Goal: Task Accomplishment & Management: Use online tool/utility

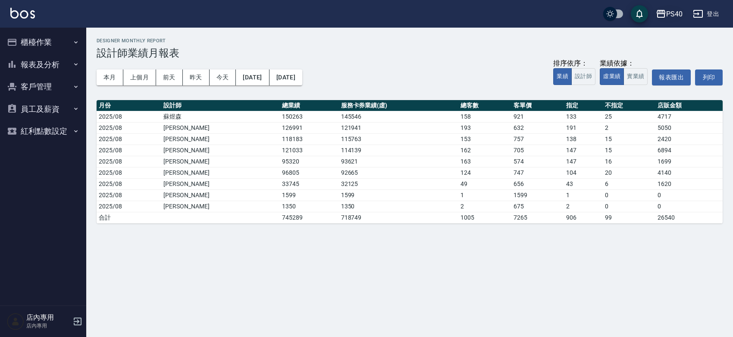
click at [658, 10] on icon "button" at bounding box center [660, 14] width 9 height 8
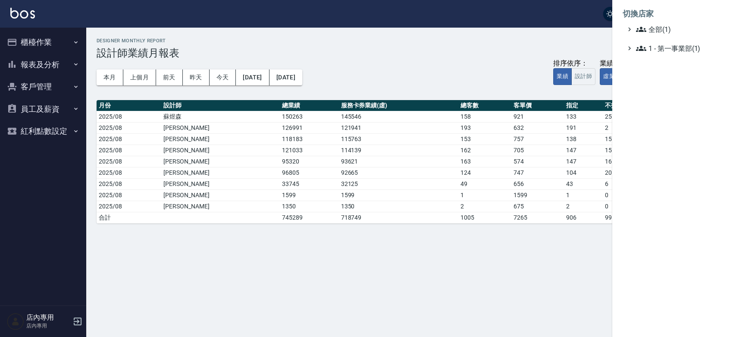
click at [658, 9] on li "切換店家" at bounding box center [672, 13] width 100 height 21
click at [30, 39] on div at bounding box center [366, 168] width 733 height 337
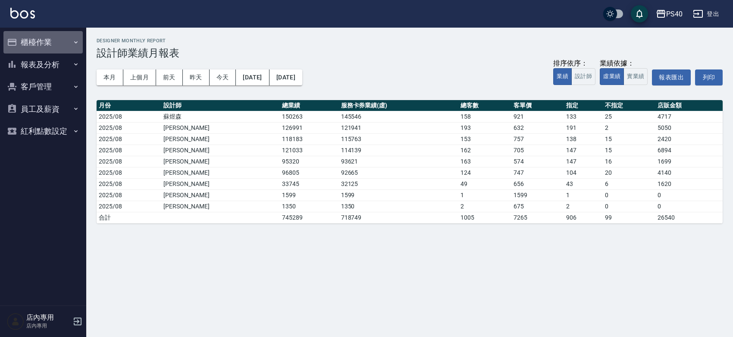
click at [53, 50] on button "櫃檯作業" at bounding box center [42, 42] width 79 height 22
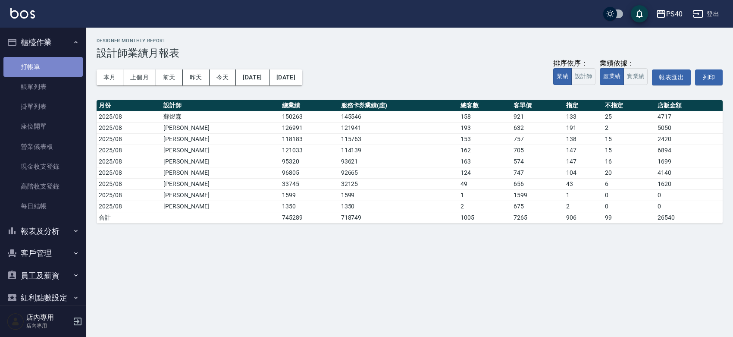
click at [45, 72] on link "打帳單" at bounding box center [42, 67] width 79 height 20
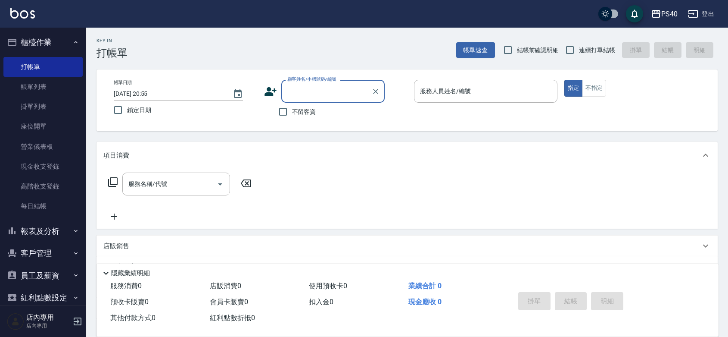
click at [305, 119] on label "不留客資" at bounding box center [295, 112] width 42 height 18
click at [292, 119] on input "不留客資" at bounding box center [283, 112] width 18 height 18
checkbox input "true"
click at [582, 42] on label "連續打單結帳" at bounding box center [588, 50] width 54 height 18
click at [579, 42] on input "連續打單結帳" at bounding box center [570, 50] width 18 height 18
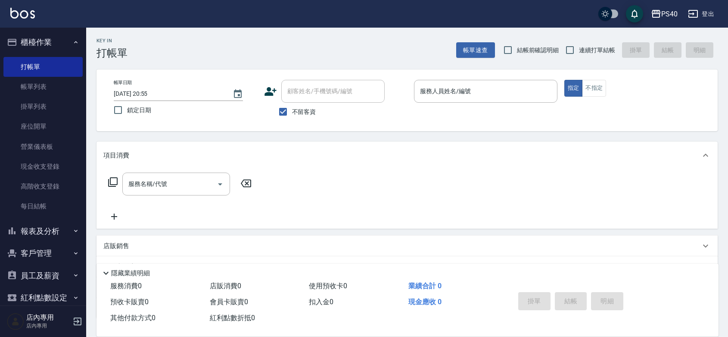
checkbox input "true"
click at [507, 102] on div "服務人員姓名/編號" at bounding box center [486, 91] width 144 height 23
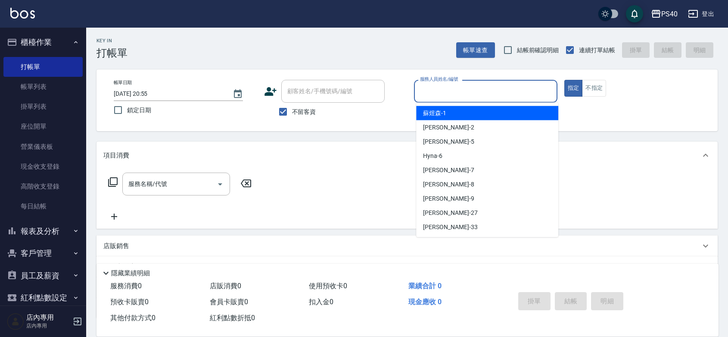
type input "1"
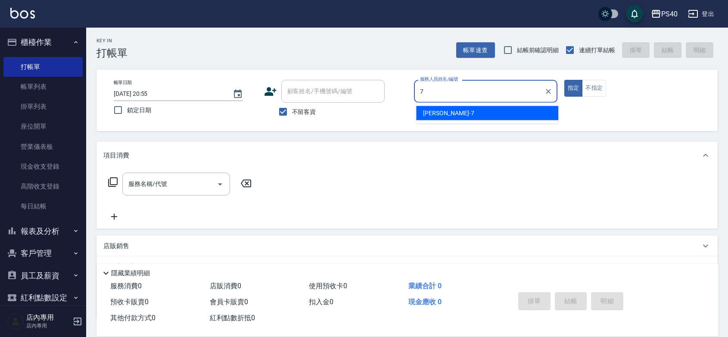
type input "[PERSON_NAME]-7"
type button "true"
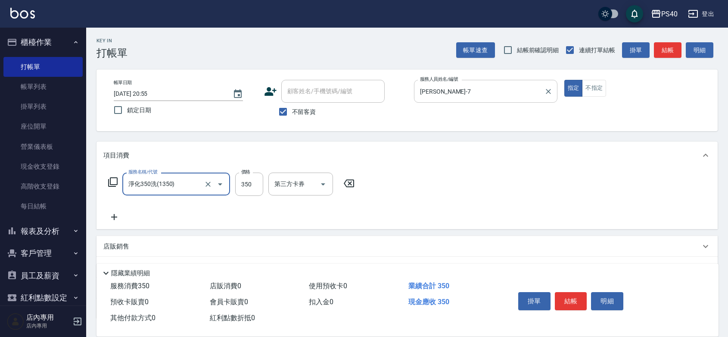
type input "淨化350洗(1350)"
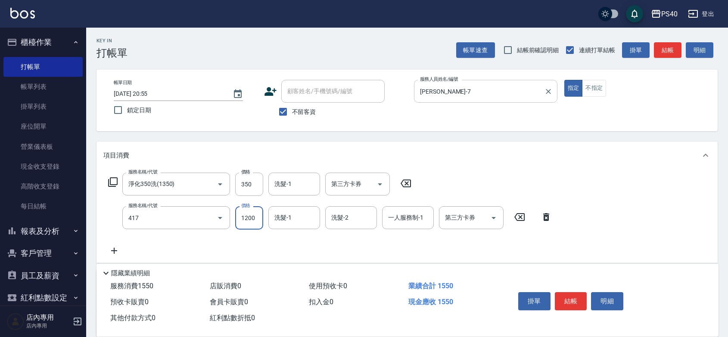
type input "哥德式(417)"
type input "2000"
click at [572, 292] on button "結帳" at bounding box center [571, 301] width 32 height 18
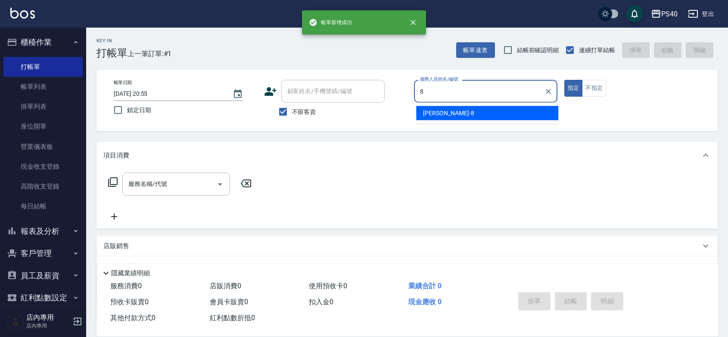
type input "[PERSON_NAME]-8"
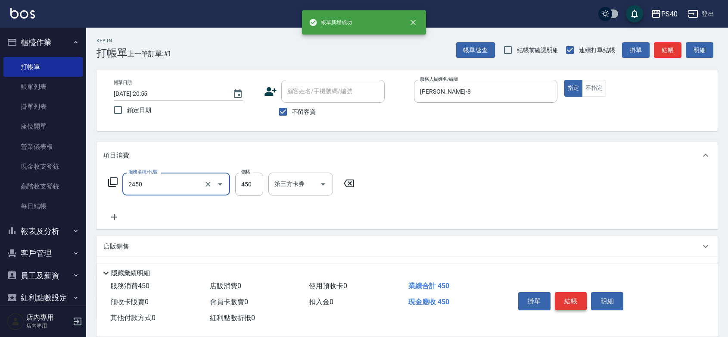
type input "C剪髮套餐(2450)"
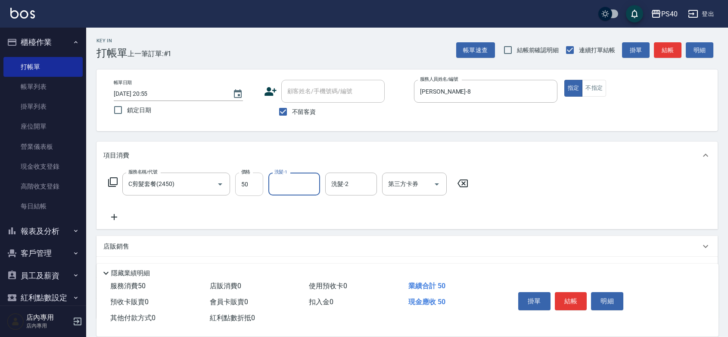
click at [259, 184] on input "50" at bounding box center [249, 183] width 28 height 23
type input "500"
click at [580, 292] on button "結帳" at bounding box center [571, 301] width 32 height 18
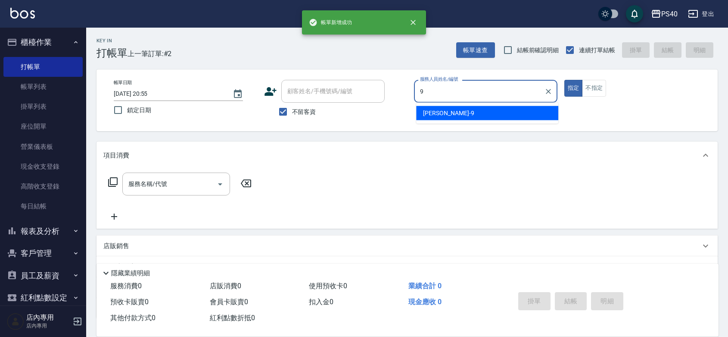
type input "[PERSON_NAME]-9"
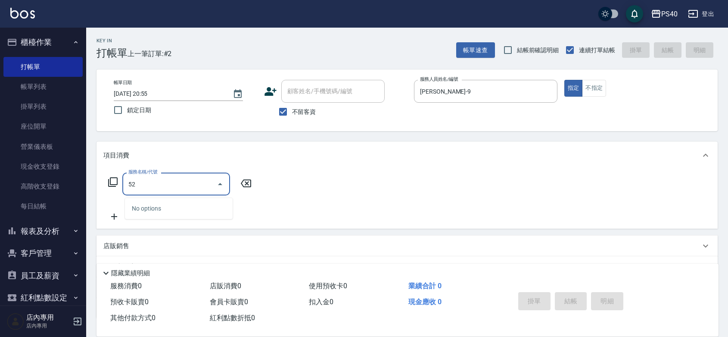
type input "5"
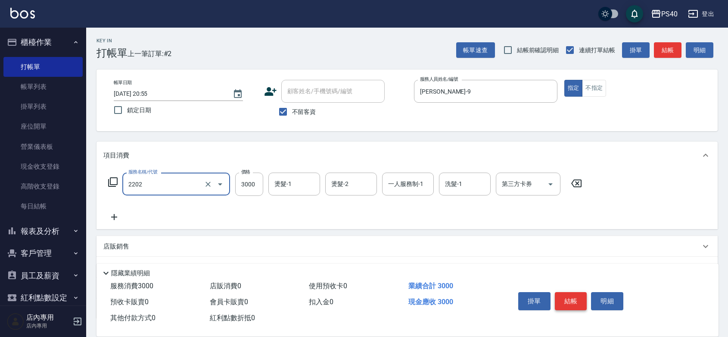
type input "燙髮B餐(短髮)(2202)"
type input "3080"
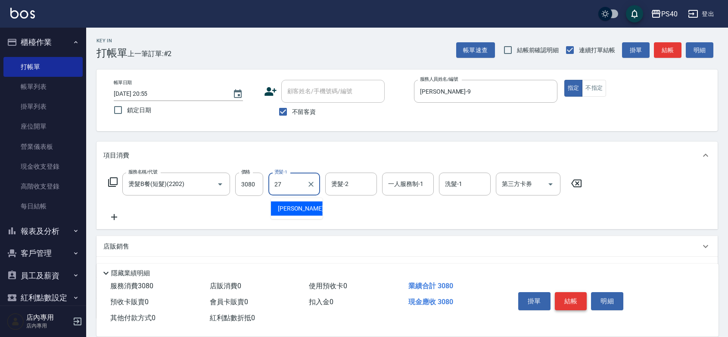
type input "[PERSON_NAME]-27"
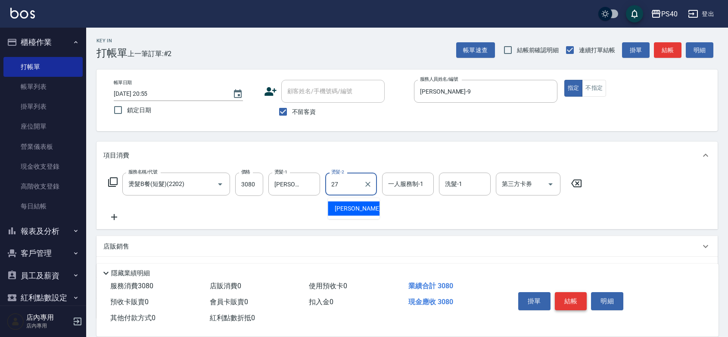
type input "[PERSON_NAME]-27"
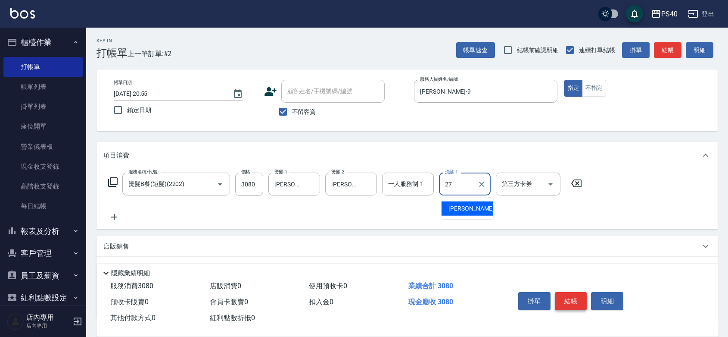
type input "[PERSON_NAME]-27"
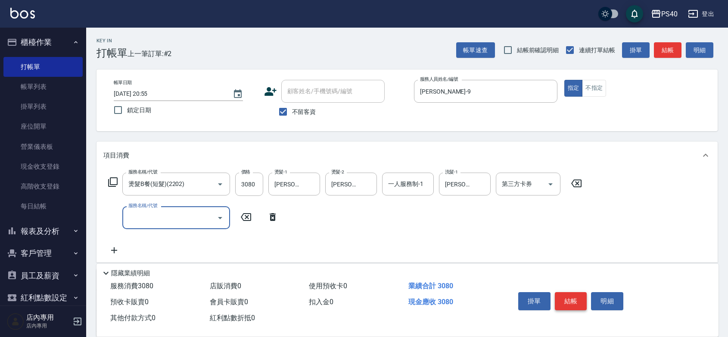
click at [580, 292] on button "結帳" at bounding box center [571, 301] width 32 height 18
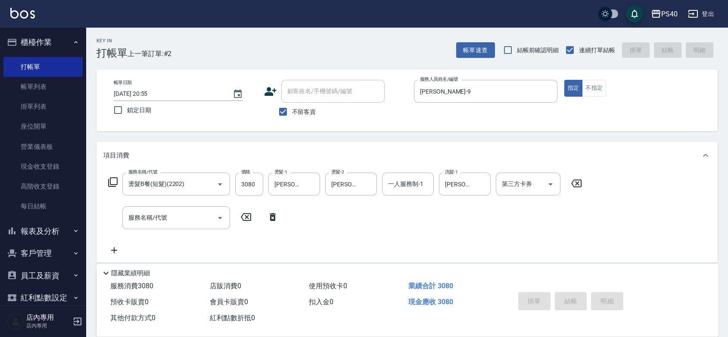
type input "[DATE] 20:56"
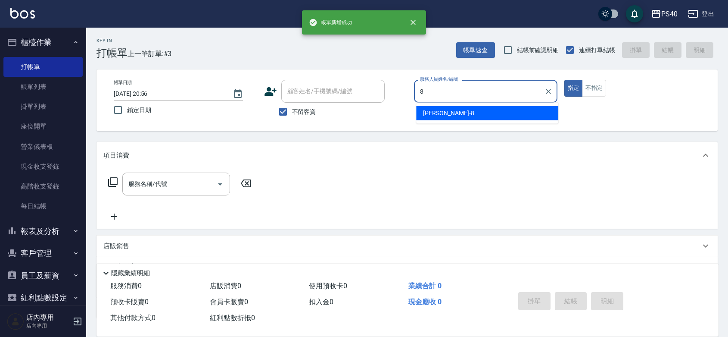
type input "[PERSON_NAME]-8"
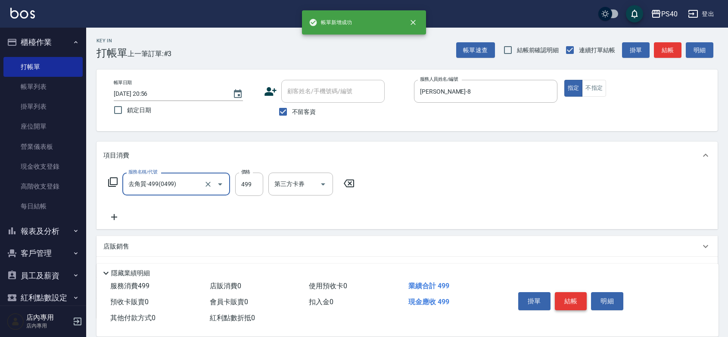
type input "去角質-499(0499)"
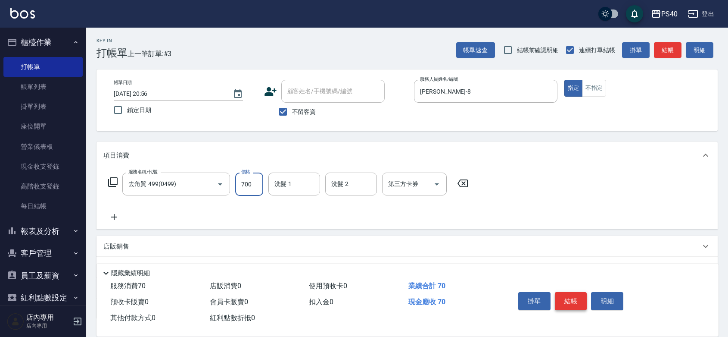
type input "700"
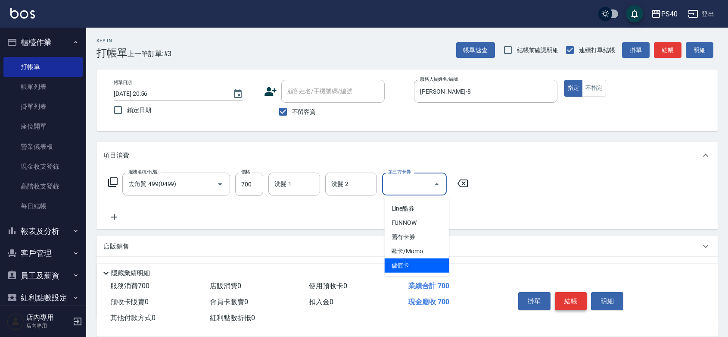
type input "儲值卡"
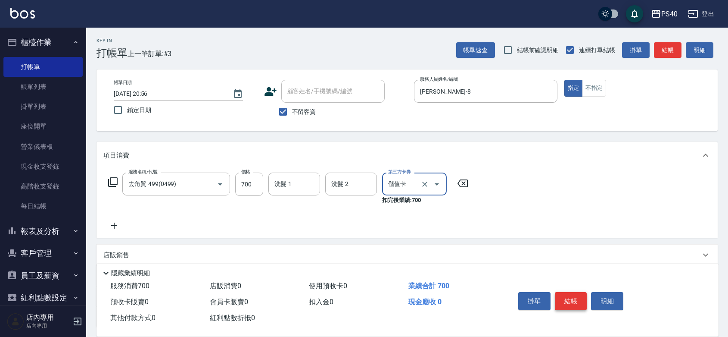
click at [580, 292] on button "結帳" at bounding box center [571, 301] width 32 height 18
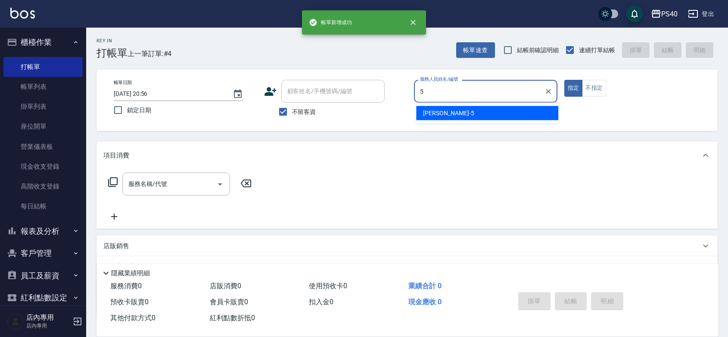
type input "[PERSON_NAME]-5"
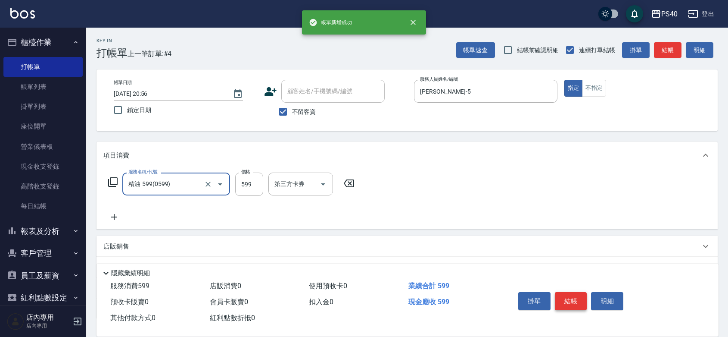
type input "精油-599(0599)"
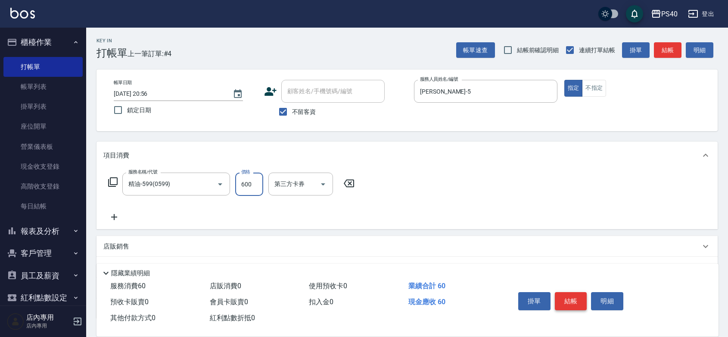
type input "600"
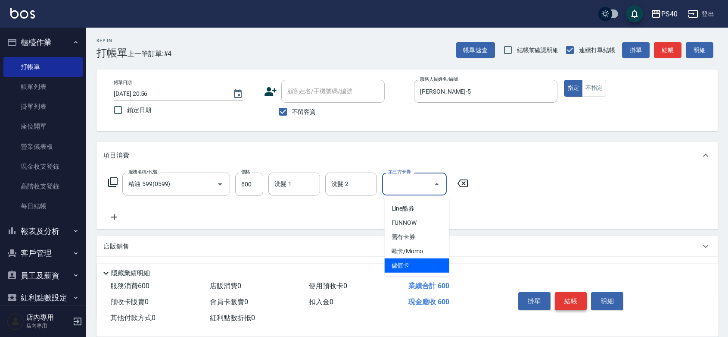
type input "儲值卡"
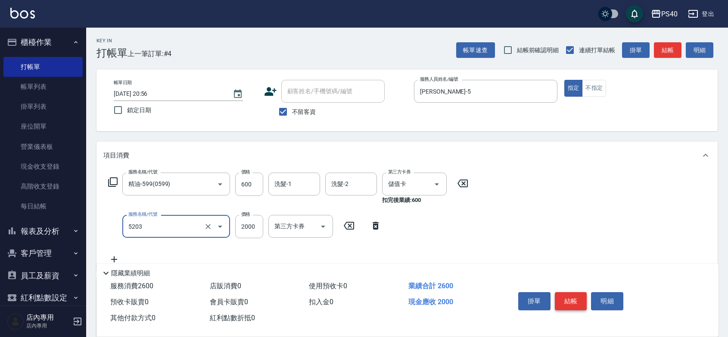
type input "染髮C餐(短髮)(5203)"
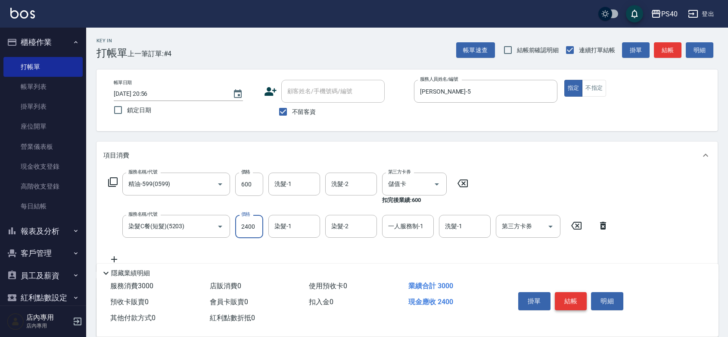
type input "2400"
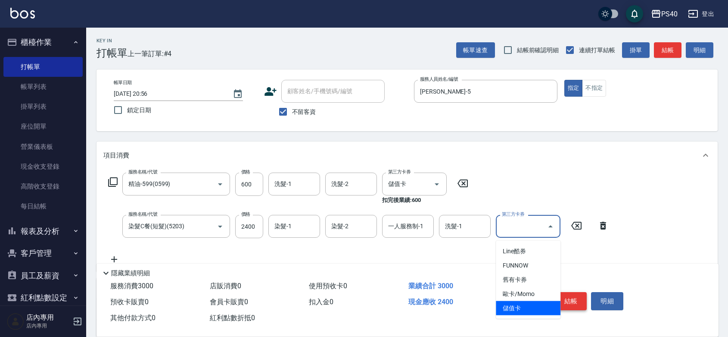
type input "儲值卡"
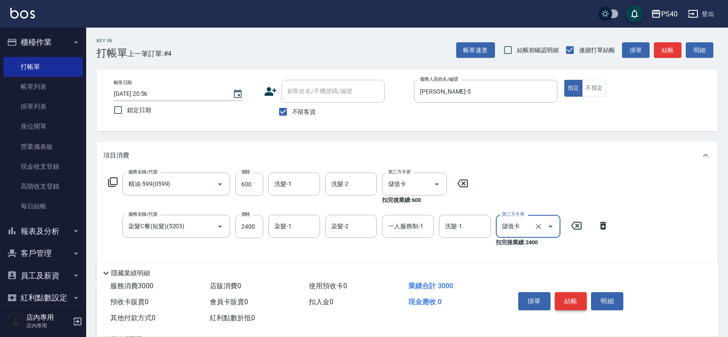
click at [580, 292] on button "結帳" at bounding box center [571, 301] width 32 height 18
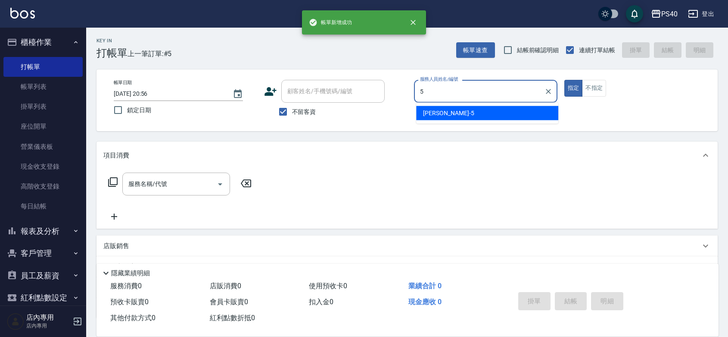
type input "[PERSON_NAME]-5"
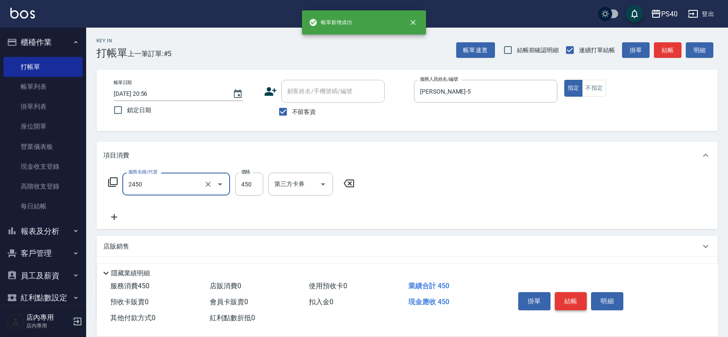
type input "C剪髮套餐(2450)"
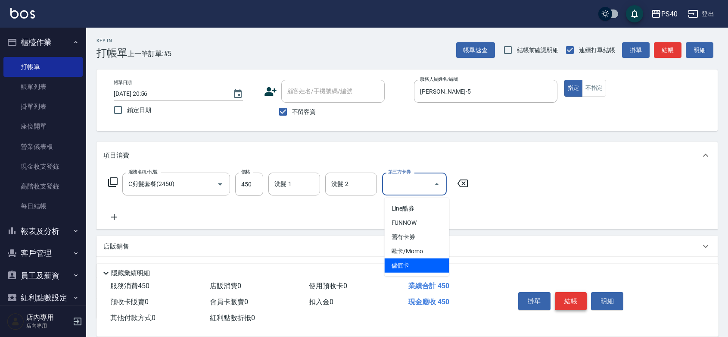
type input "儲值卡"
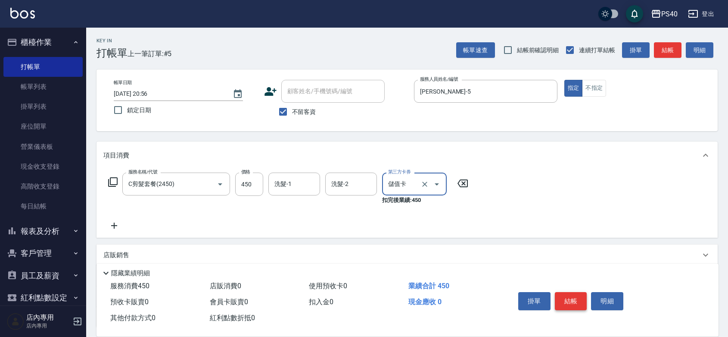
click at [580, 292] on button "結帳" at bounding box center [571, 301] width 32 height 18
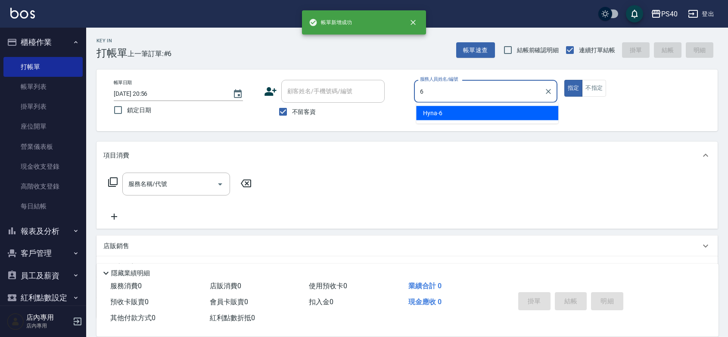
type input "Hyna-6"
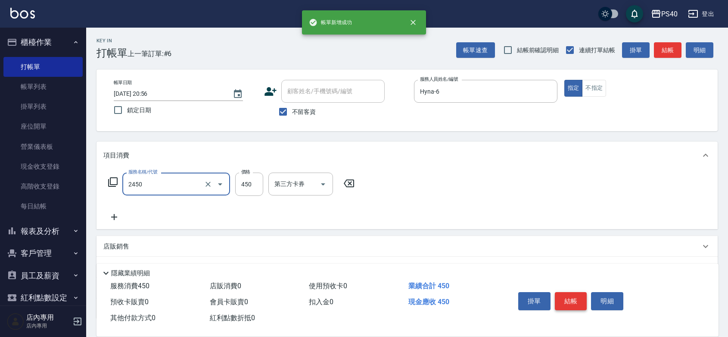
type input "C剪髮套餐(2450)"
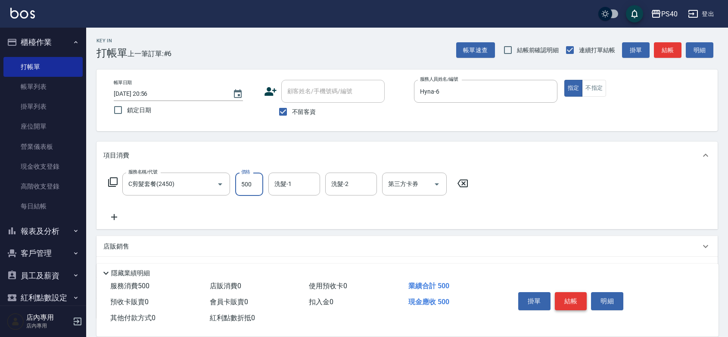
type input "500"
type input "[PERSON_NAME]-27"
click at [580, 292] on button "結帳" at bounding box center [571, 301] width 32 height 18
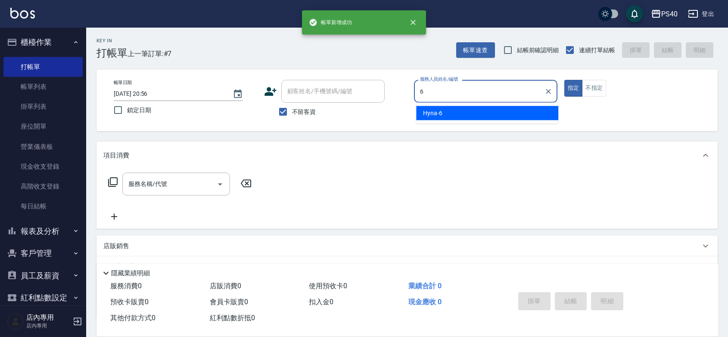
type input "Hyna-6"
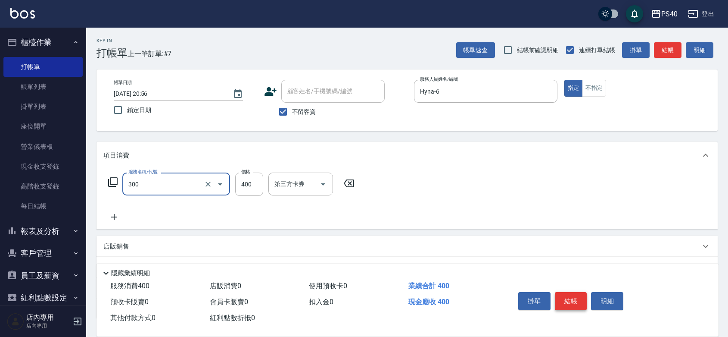
type input "特A剪髮(300)"
type input "199"
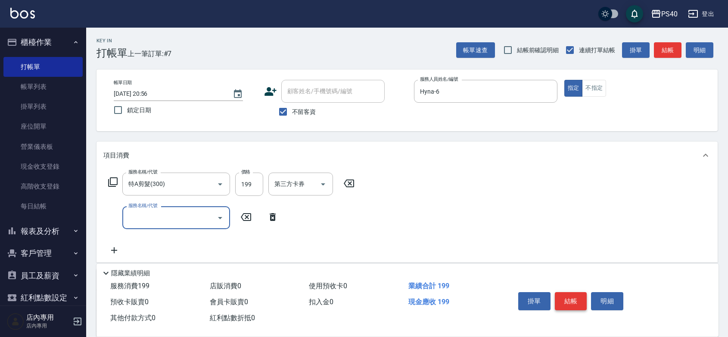
click at [580, 292] on button "結帳" at bounding box center [571, 301] width 32 height 18
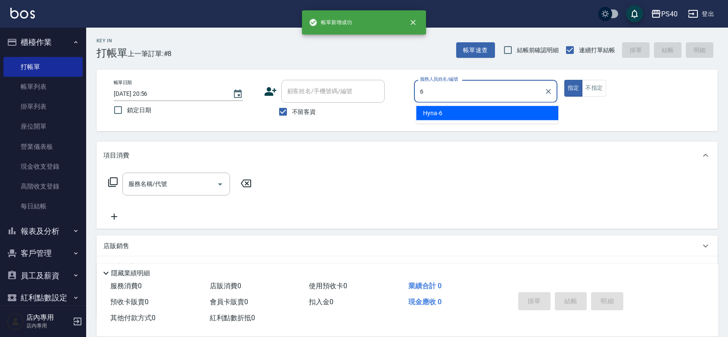
type input "Hyna-6"
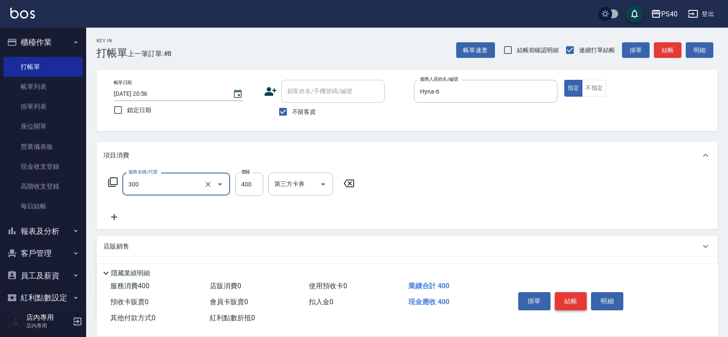
type input "特A剪髮(300)"
type input "199"
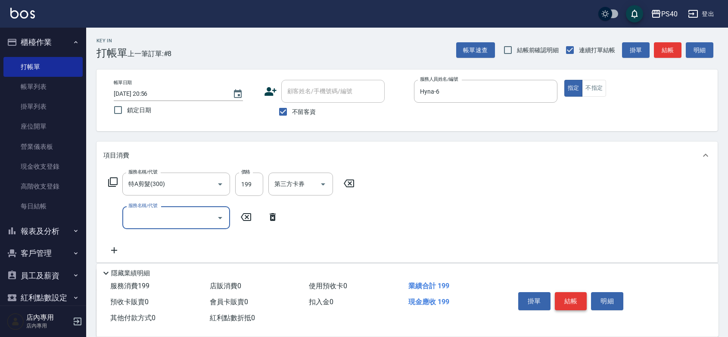
click at [580, 292] on button "結帳" at bounding box center [571, 301] width 32 height 18
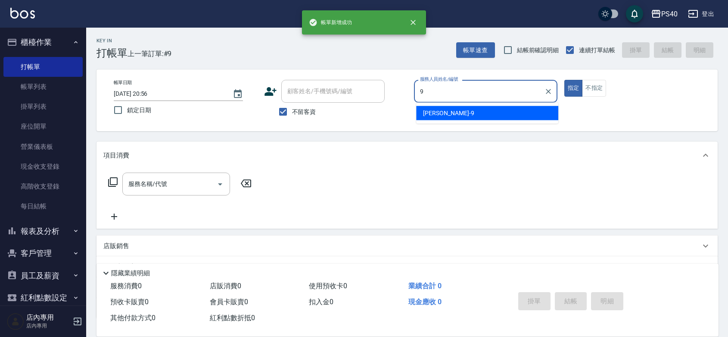
type input "[PERSON_NAME]-9"
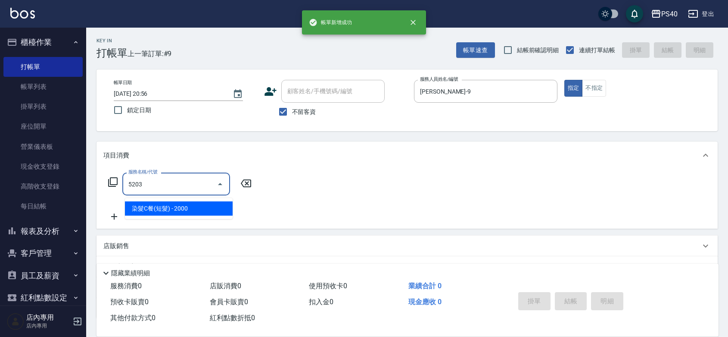
type input "染髮C餐(短髮)(5203)"
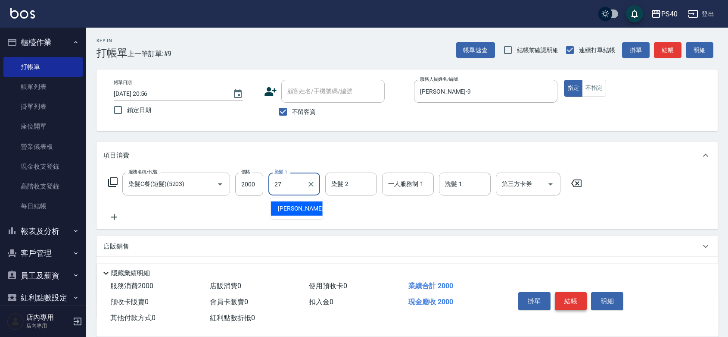
type input "[PERSON_NAME]-27"
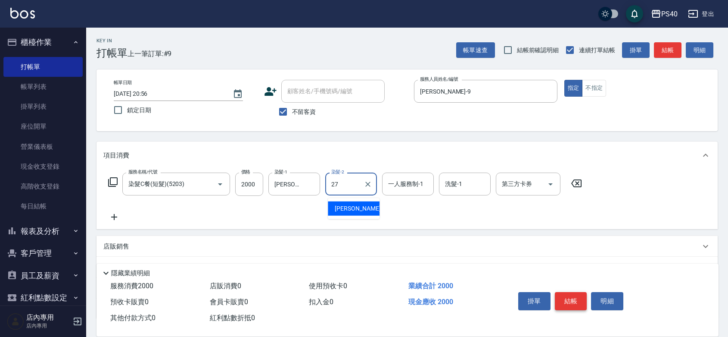
type input "[PERSON_NAME]-27"
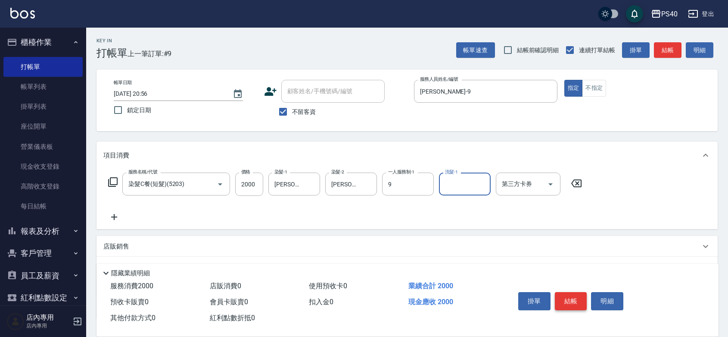
type input "[PERSON_NAME]-9"
type input "[PERSON_NAME]-27"
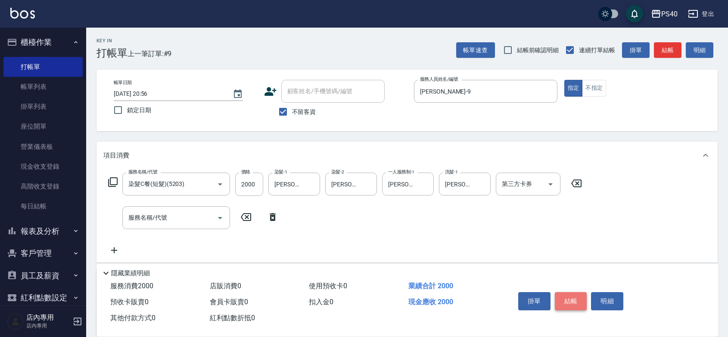
click at [580, 292] on button "結帳" at bounding box center [571, 301] width 32 height 18
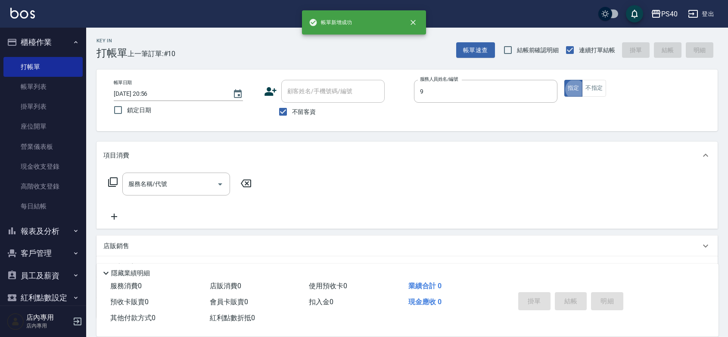
type input "[PERSON_NAME]-9"
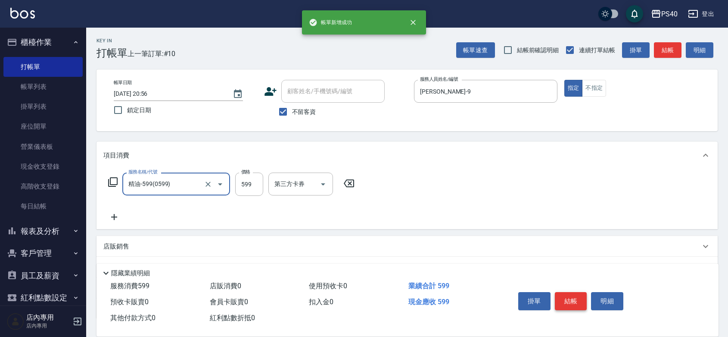
type input "精油-599(0599)"
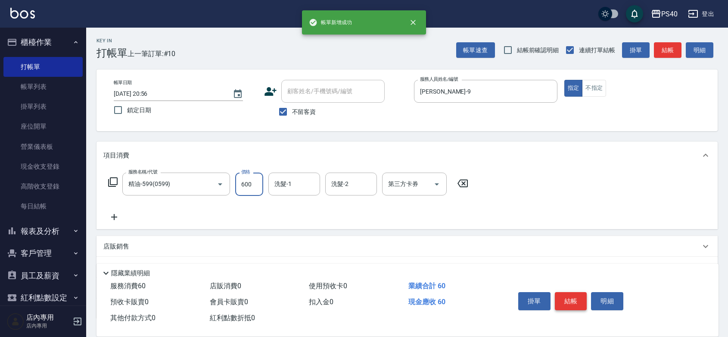
type input "600"
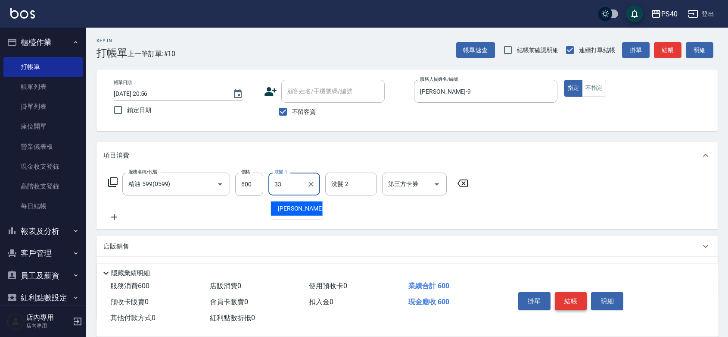
type input "[PERSON_NAME]-33"
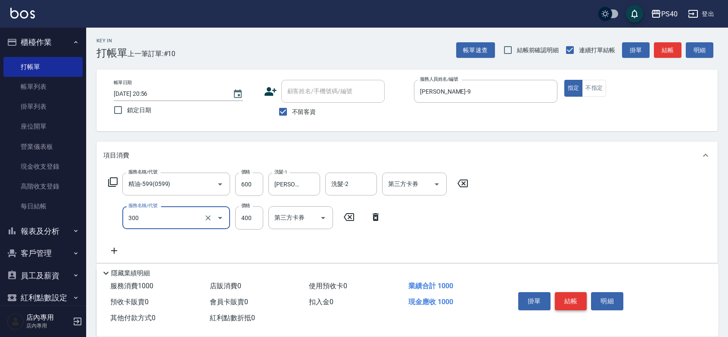
type input "特A剪髮(300)"
type input "300"
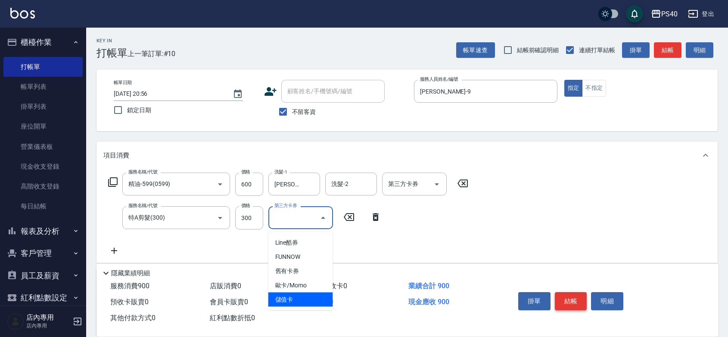
type input "儲值卡"
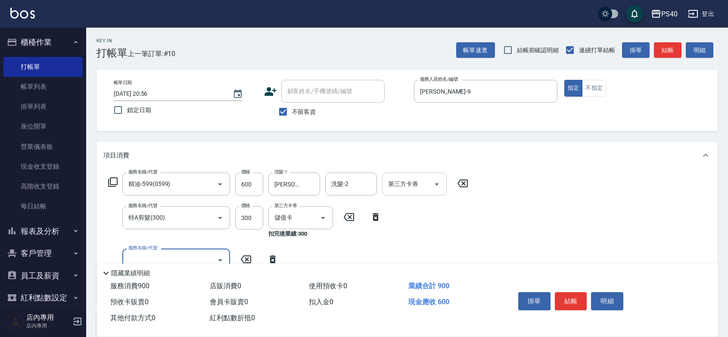
click at [434, 189] on icon "Open" at bounding box center [437, 184] width 10 height 10
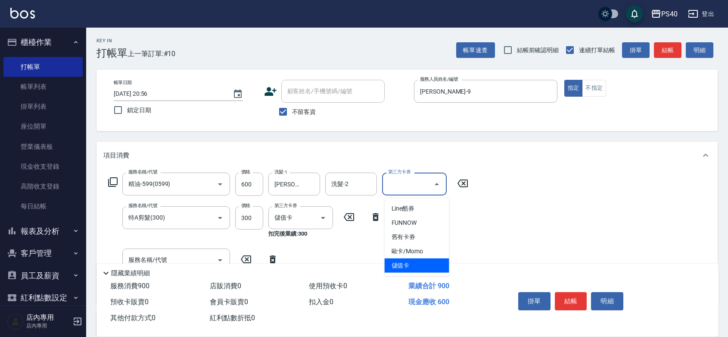
click at [409, 265] on span "儲值卡" at bounding box center [417, 265] width 65 height 14
type input "儲值卡"
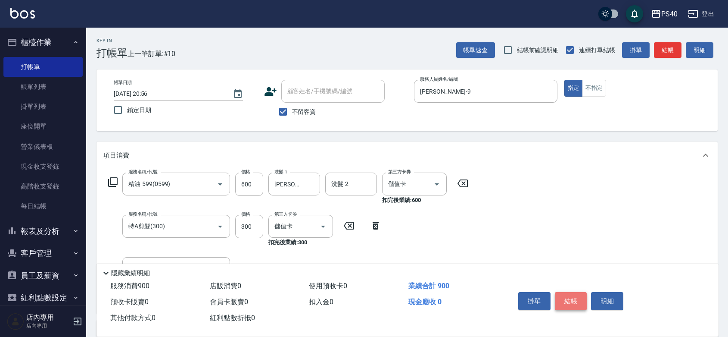
click at [567, 292] on button "結帳" at bounding box center [571, 301] width 32 height 18
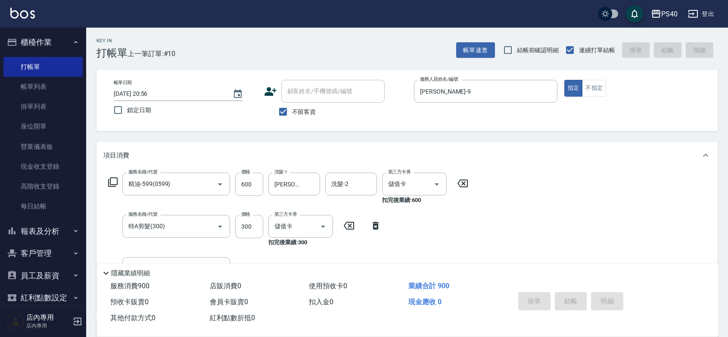
type input "[DATE] 20:57"
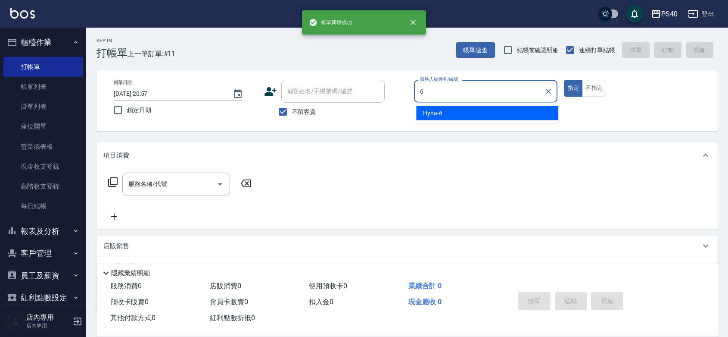
type input "Hyna-6"
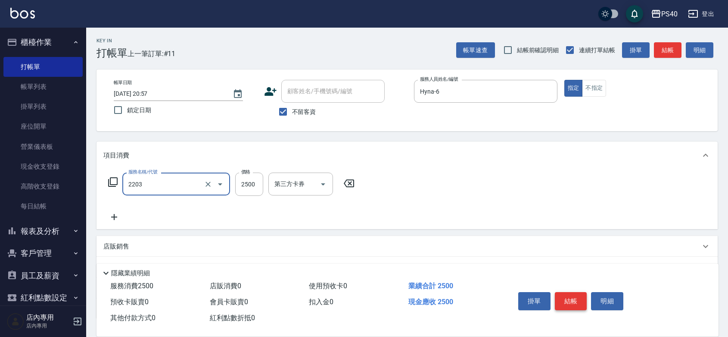
type input "燙髮C餐(短髮)(2203)"
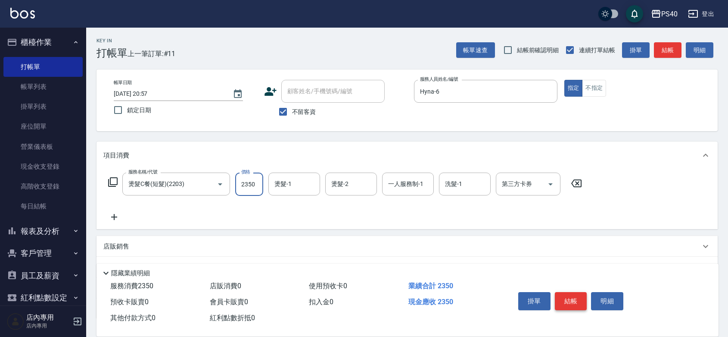
type input "2350"
click at [567, 292] on button "結帳" at bounding box center [571, 301] width 32 height 18
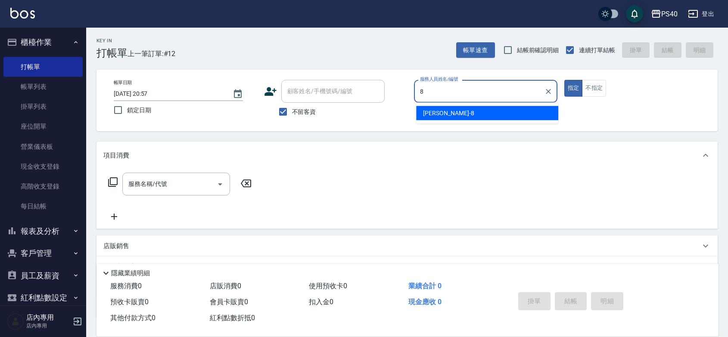
type input "[PERSON_NAME]-8"
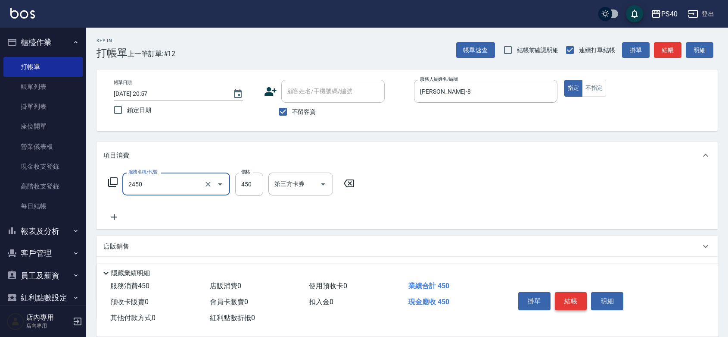
type input "C剪髮套餐(2450)"
type input "500"
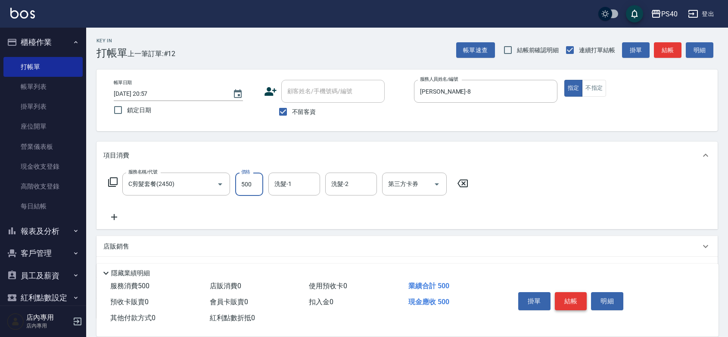
click at [567, 292] on button "結帳" at bounding box center [571, 301] width 32 height 18
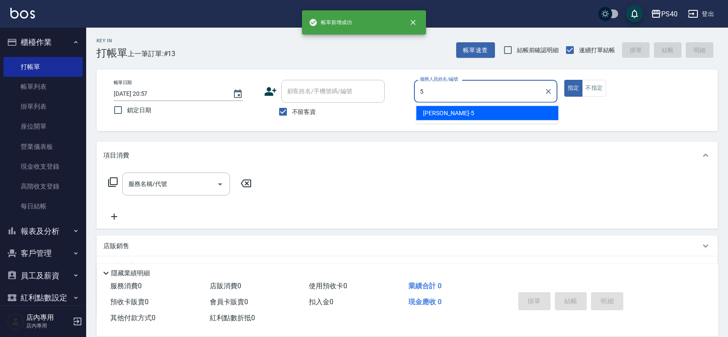
type input "[PERSON_NAME]-5"
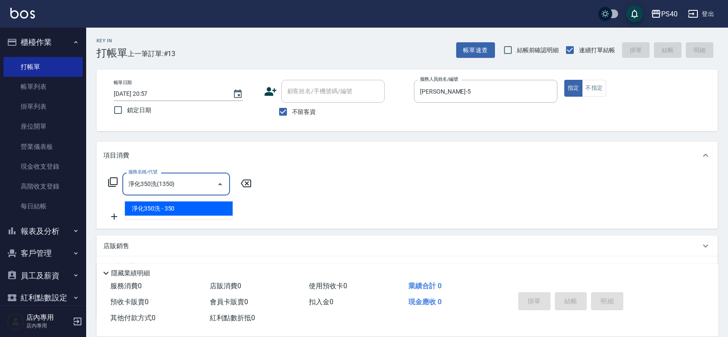
type input "淨化350洗(1350)"
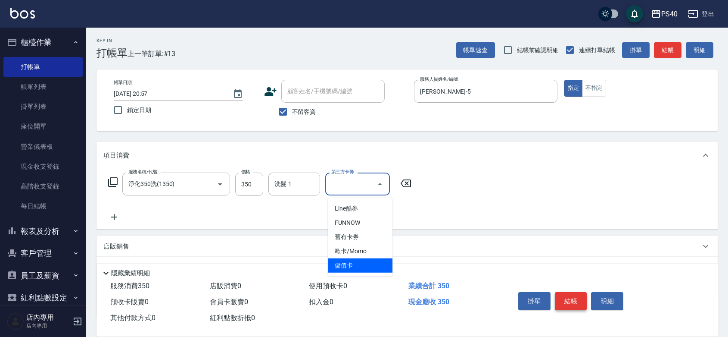
type input "儲值卡"
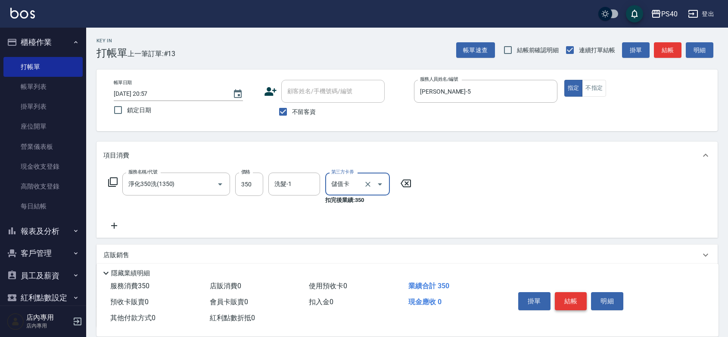
click at [567, 292] on button "結帳" at bounding box center [571, 301] width 32 height 18
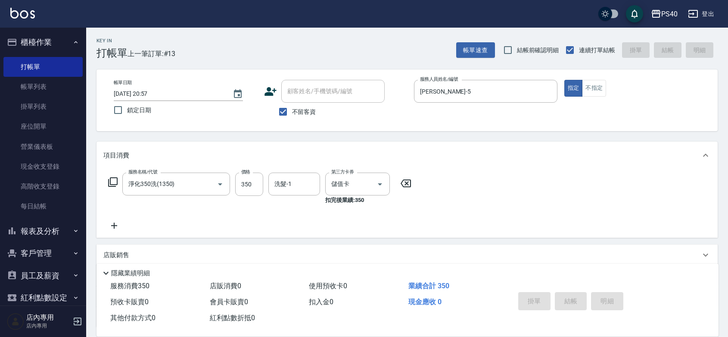
type input "[DATE] 20:58"
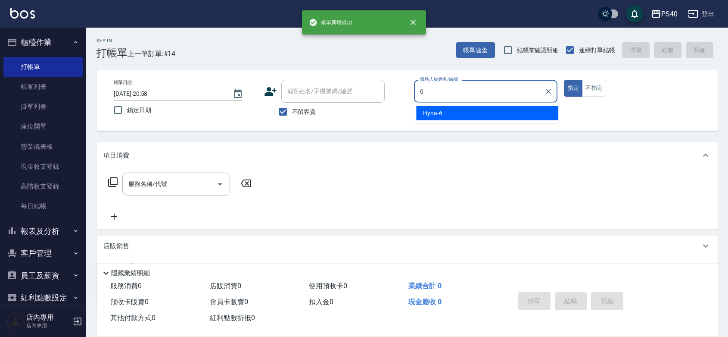
type input "Hyna-6"
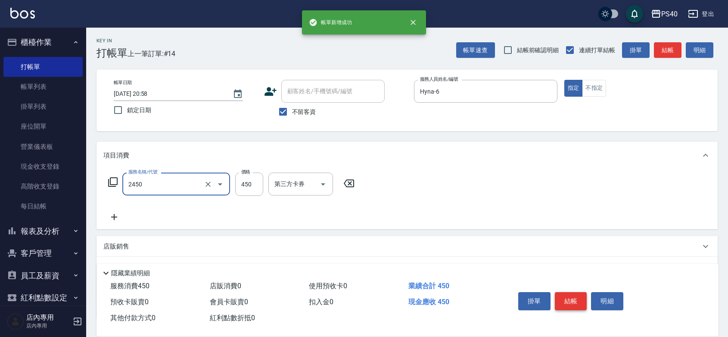
type input "C剪髮套餐(2450)"
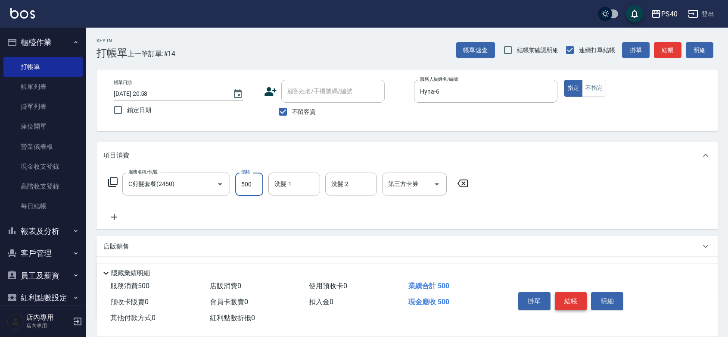
type input "500"
type input "[PERSON_NAME]-33"
click at [567, 292] on button "結帳" at bounding box center [571, 301] width 32 height 18
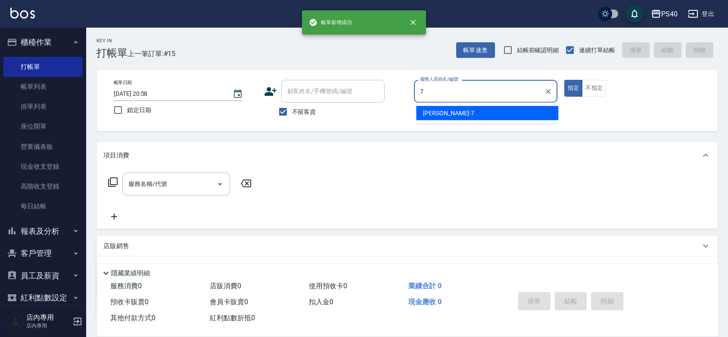
type input "[PERSON_NAME]-7"
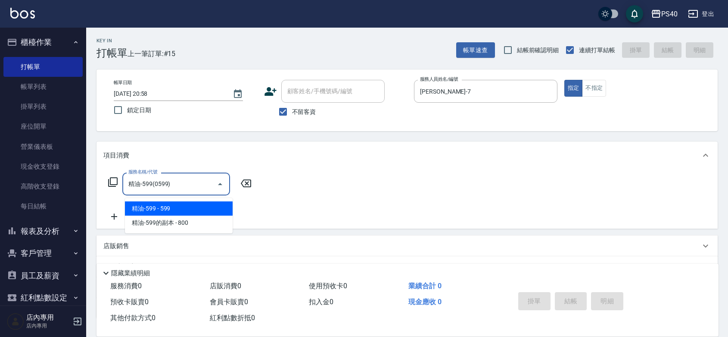
type input "精油-599(0599)"
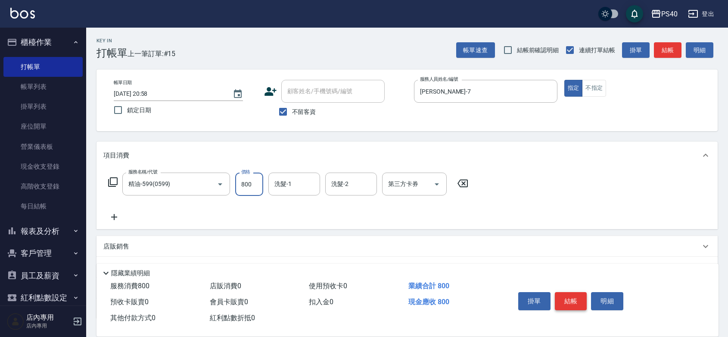
type input "800"
type input "[PERSON_NAME]-27"
click at [567, 292] on button "結帳" at bounding box center [571, 301] width 32 height 18
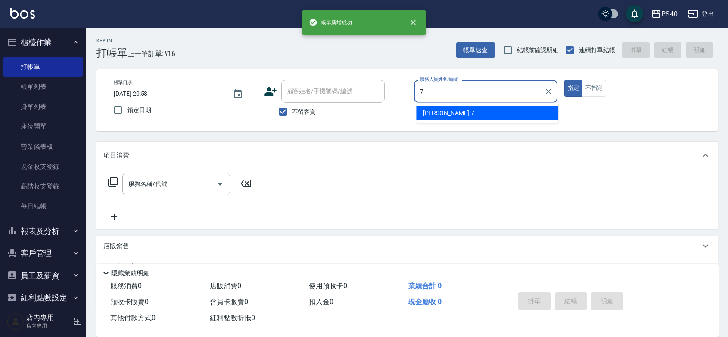
type input "[PERSON_NAME]-7"
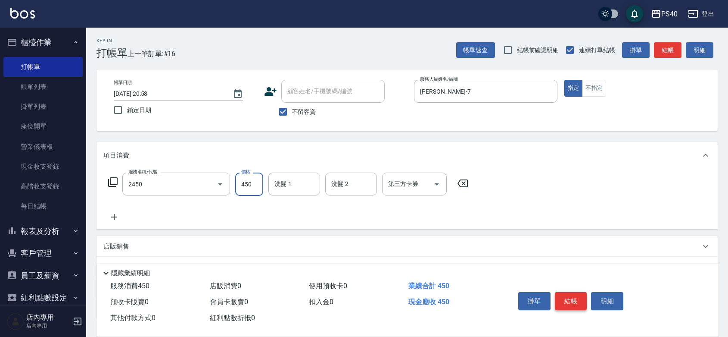
type input "C剪髮套餐(2450)"
click at [567, 292] on button "結帳" at bounding box center [571, 301] width 32 height 18
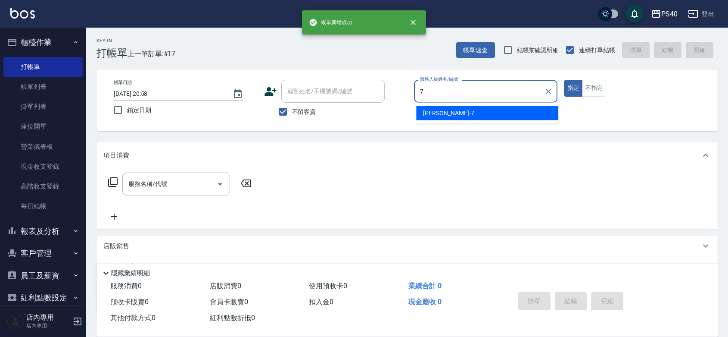
type input "[PERSON_NAME]-7"
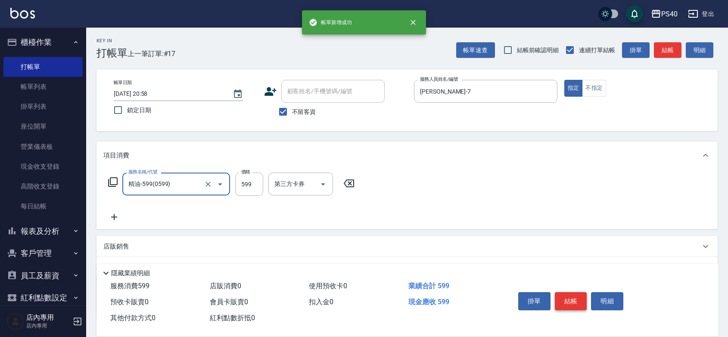
type input "精油-599(0599)"
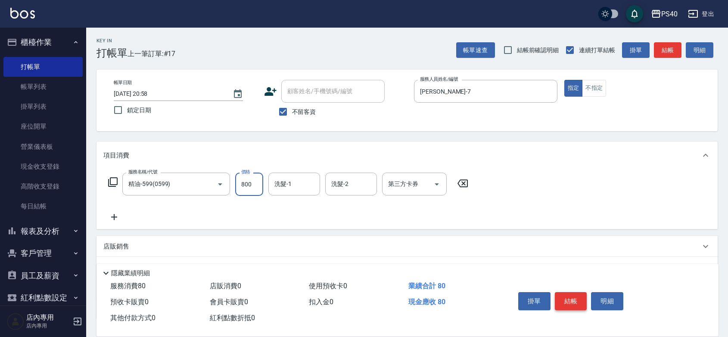
type input "800"
type input "[PERSON_NAME]-27"
click at [567, 292] on button "結帳" at bounding box center [571, 301] width 32 height 18
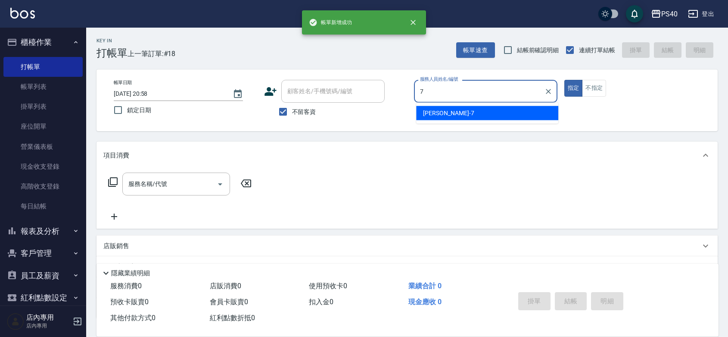
type input "[PERSON_NAME]-7"
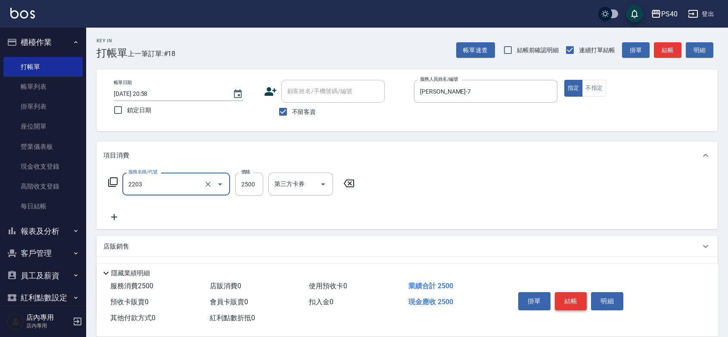
type input "燙髮C餐(短髮)(2203)"
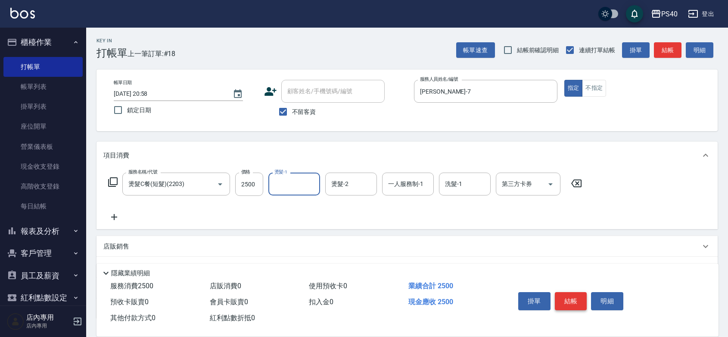
click at [567, 292] on button "結帳" at bounding box center [571, 301] width 32 height 18
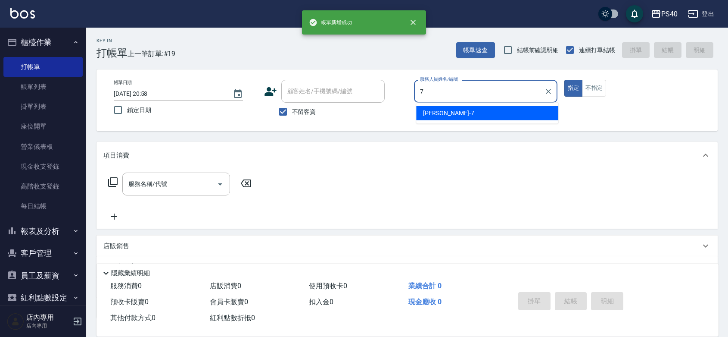
type input "[PERSON_NAME]-7"
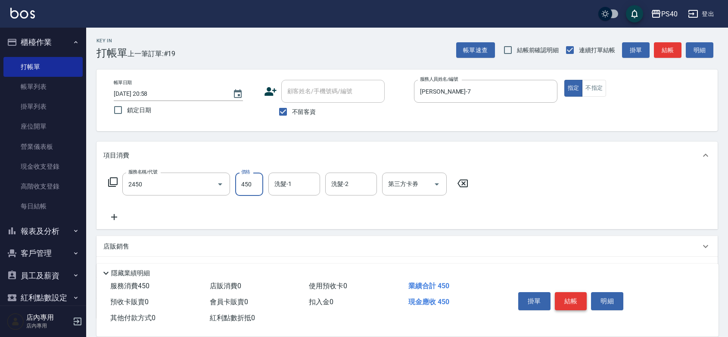
type input "C剪髮套餐(2450)"
click at [567, 292] on button "結帳" at bounding box center [571, 301] width 32 height 18
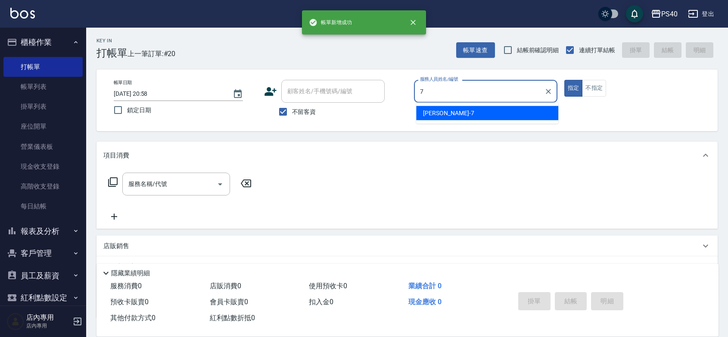
type input "[PERSON_NAME]-7"
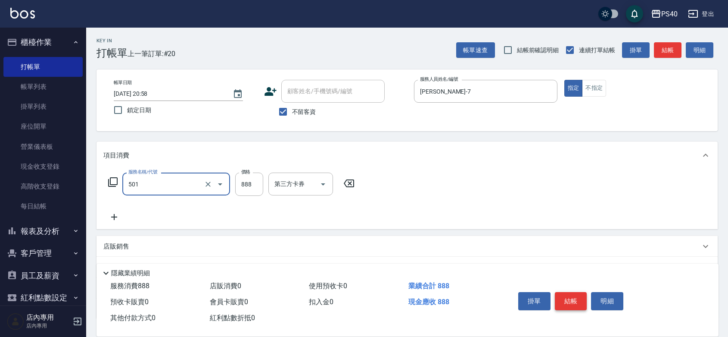
type input "一般染髮(改金額)(501)"
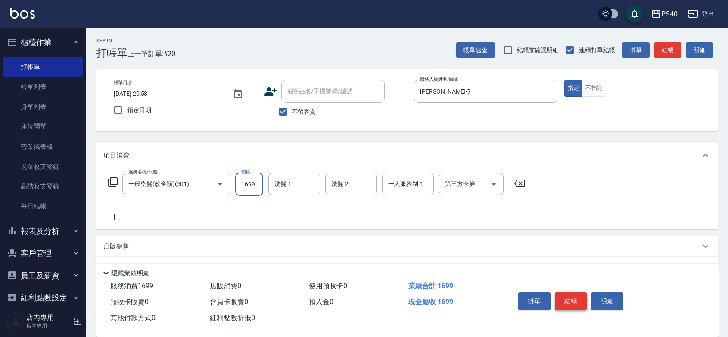
type input "1699"
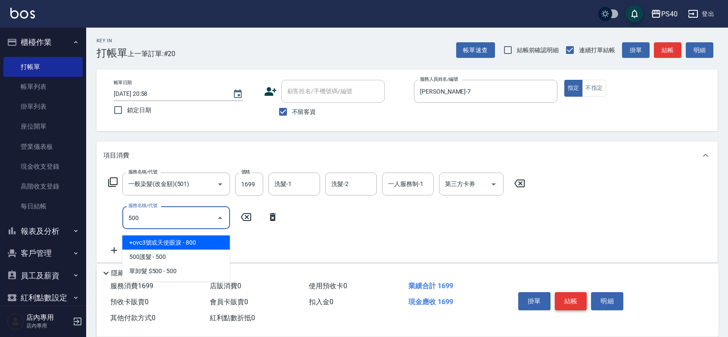
type input "+ovc3號或天使眼淚(500)"
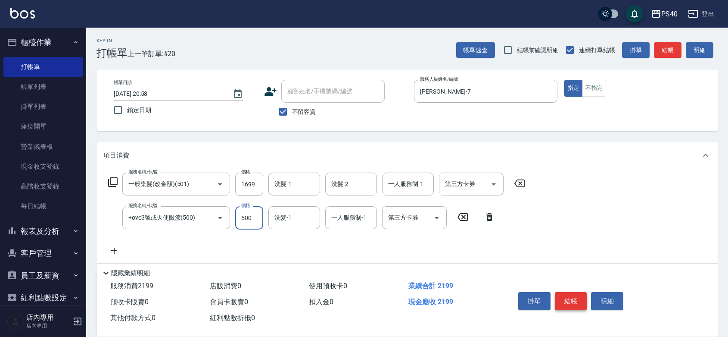
type input "500"
click at [567, 292] on button "結帳" at bounding box center [571, 301] width 32 height 18
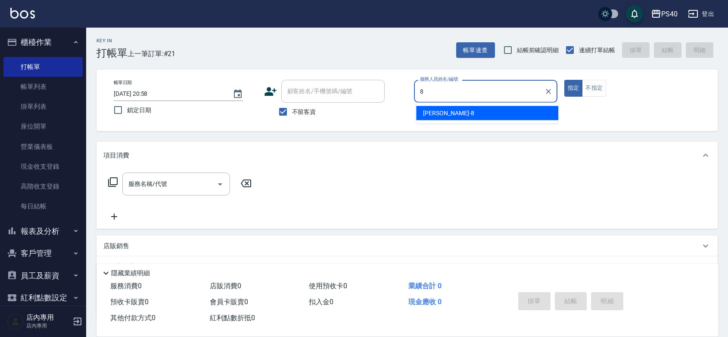
type input "[PERSON_NAME]-8"
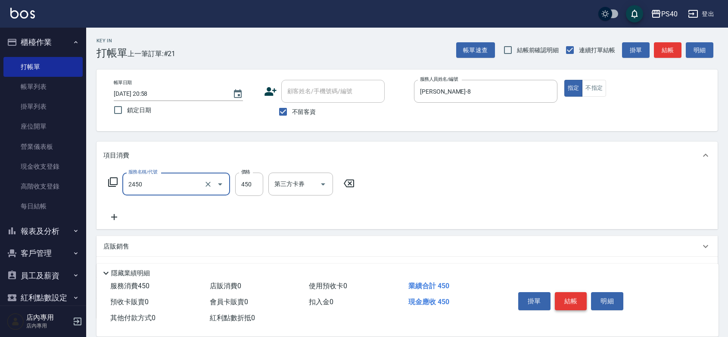
type input "C剪髮套餐(2450)"
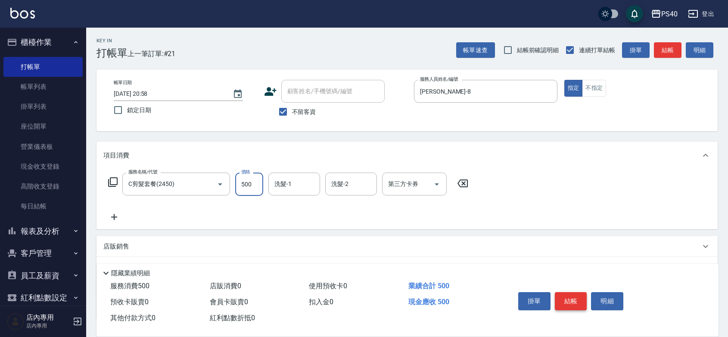
type input "500"
click at [567, 292] on button "結帳" at bounding box center [571, 301] width 32 height 18
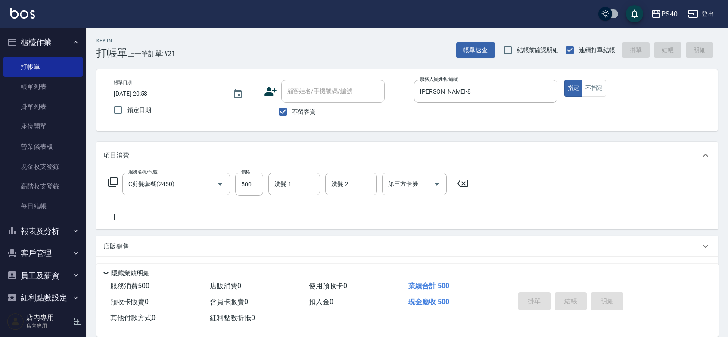
type input "[DATE] 20:59"
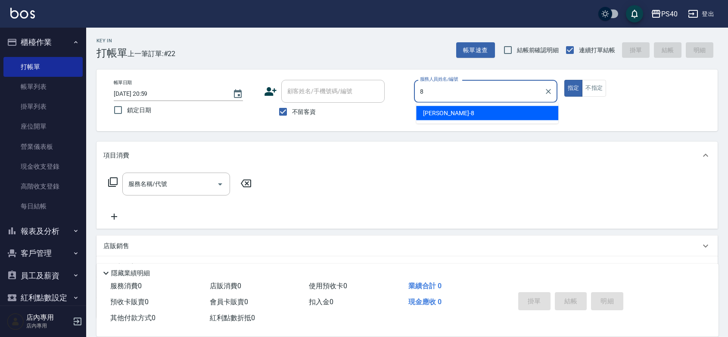
type input "[PERSON_NAME]-8"
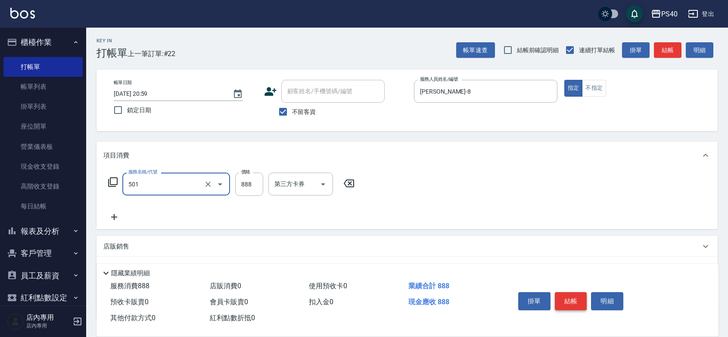
type input "一般染髮(改金額)(501)"
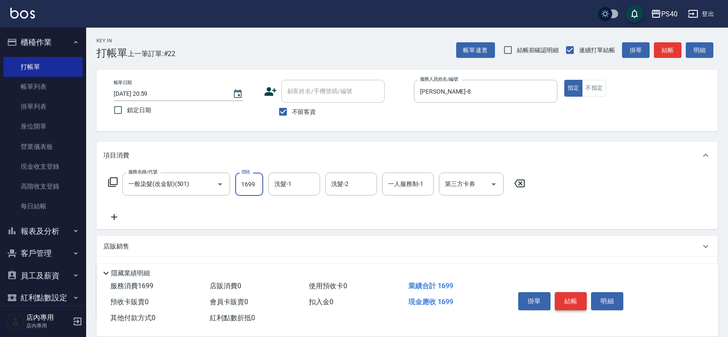
type input "1699"
click at [567, 292] on button "結帳" at bounding box center [571, 301] width 32 height 18
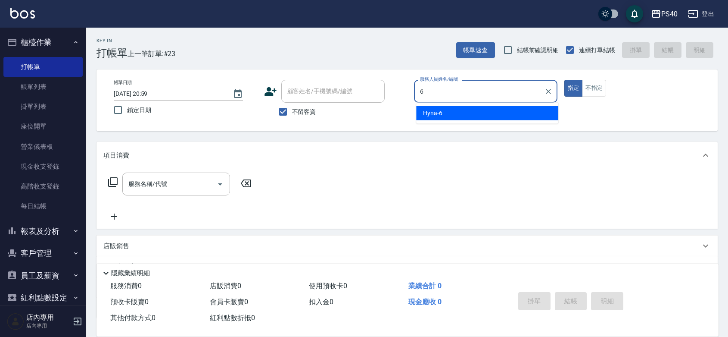
type input "Hyna-6"
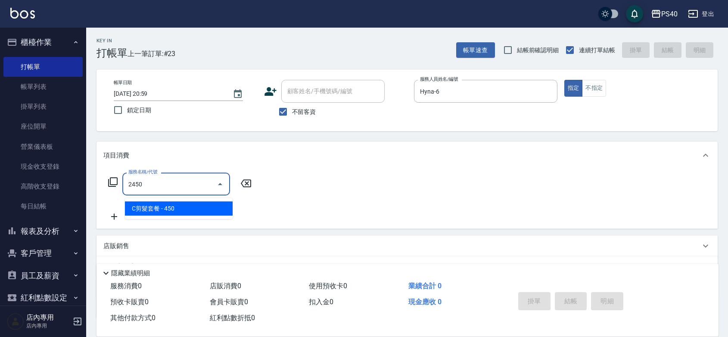
type input "C剪髮套餐(2450)"
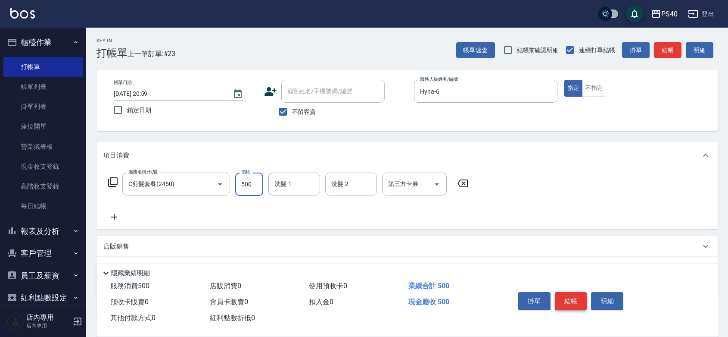
type input "500"
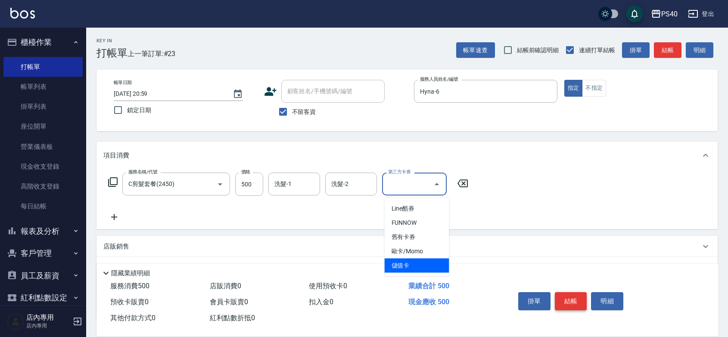
type input "儲值卡"
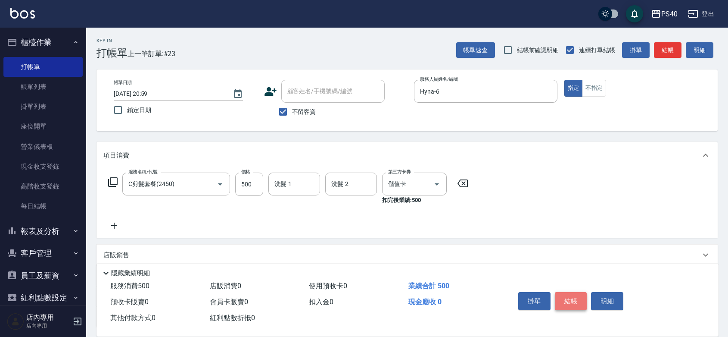
click at [567, 292] on button "結帳" at bounding box center [571, 301] width 32 height 18
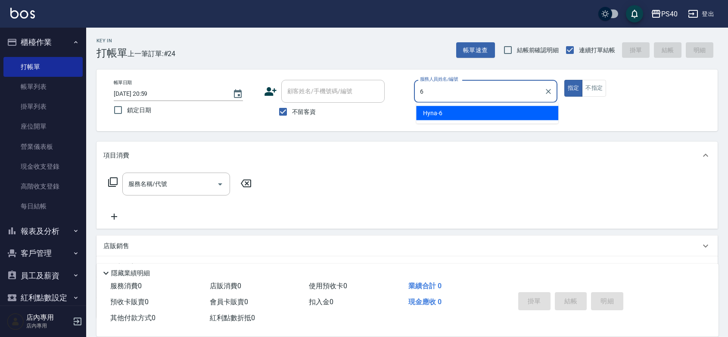
type input "Hyna-6"
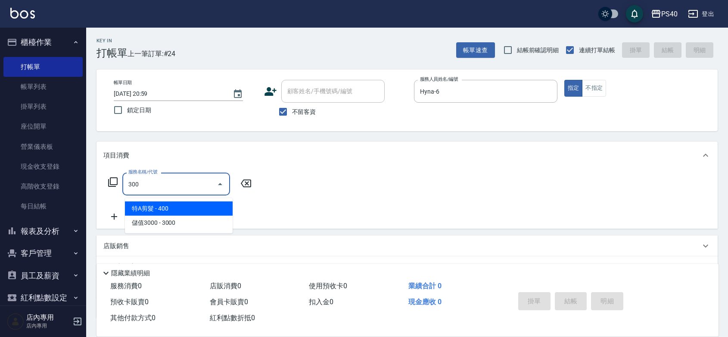
type input "特A剪髮(300)"
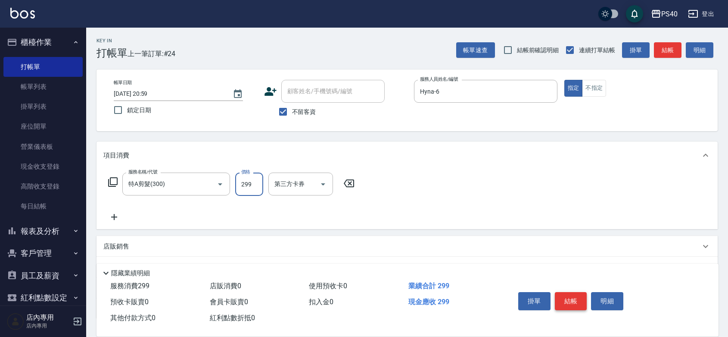
type input "299"
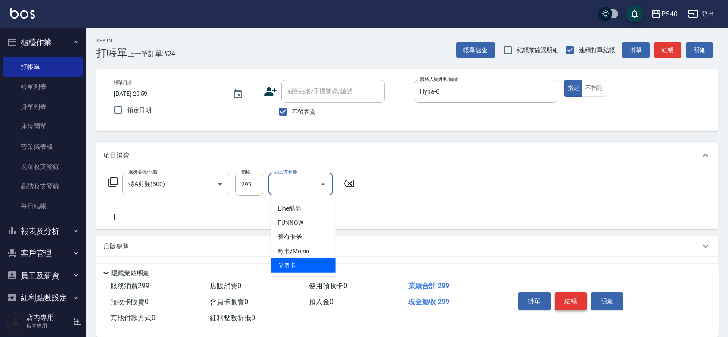
type input "儲值卡"
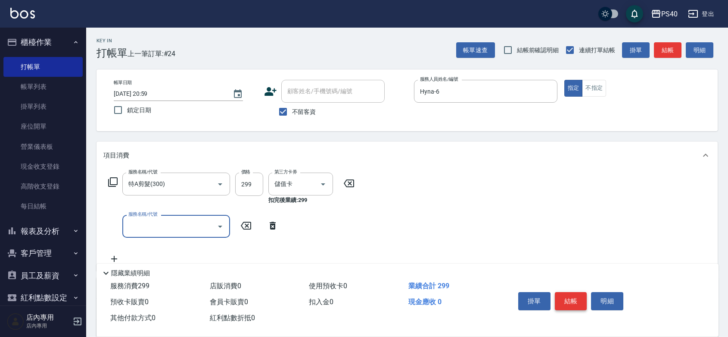
click at [567, 292] on button "結帳" at bounding box center [571, 301] width 32 height 18
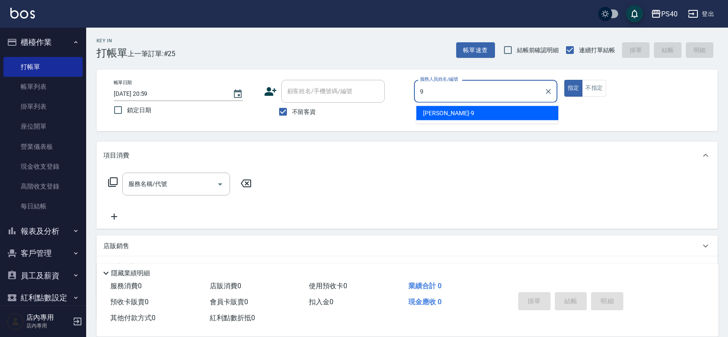
type input "[PERSON_NAME]-9"
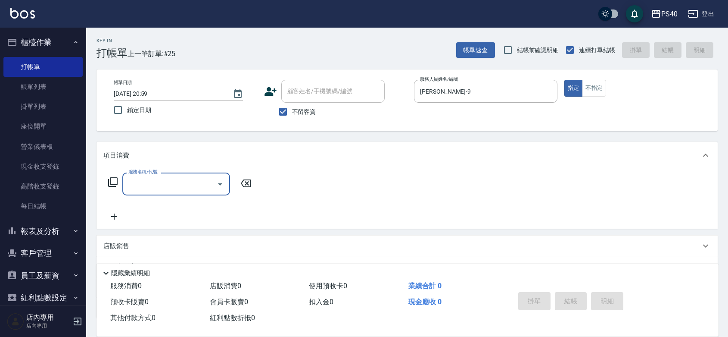
type input "5"
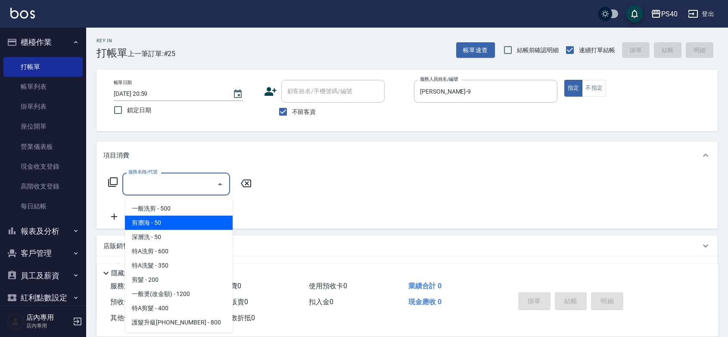
type input "剪瀏海(0050)"
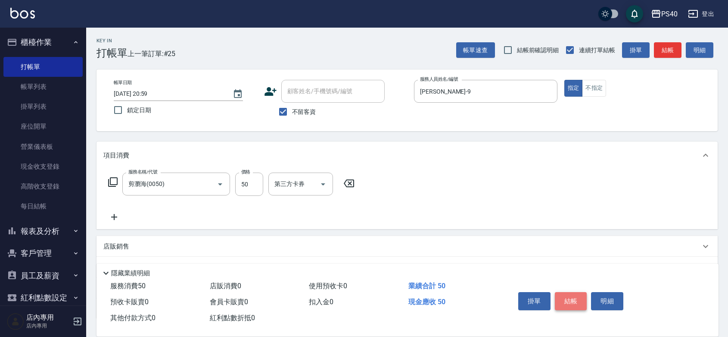
click at [567, 292] on button "結帳" at bounding box center [571, 301] width 32 height 18
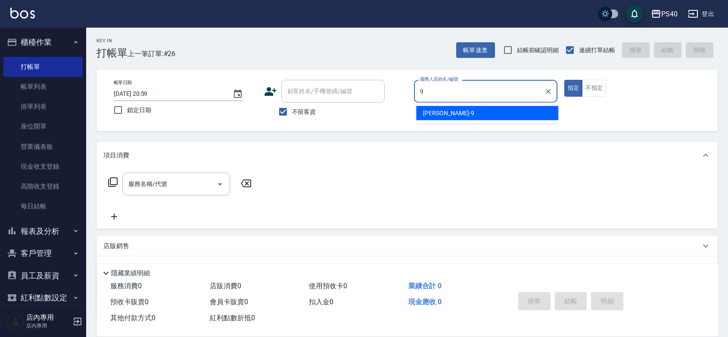
type input "[PERSON_NAME]-9"
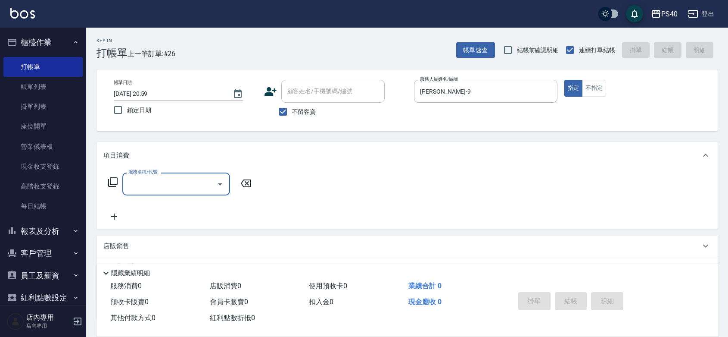
type input "5"
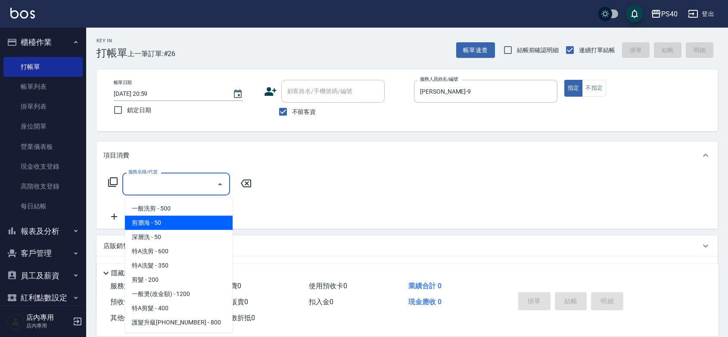
type input "剪瀏海(0050)"
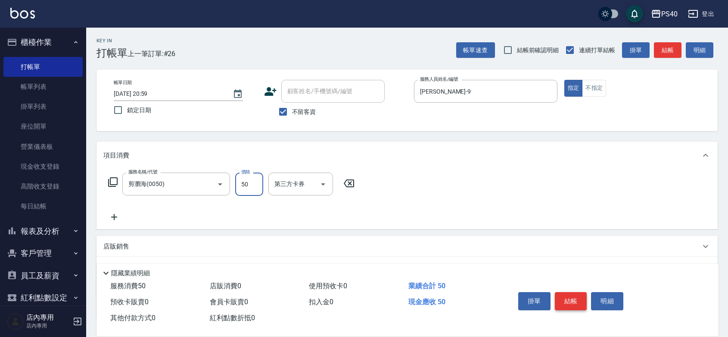
click at [567, 292] on button "結帳" at bounding box center [571, 301] width 32 height 18
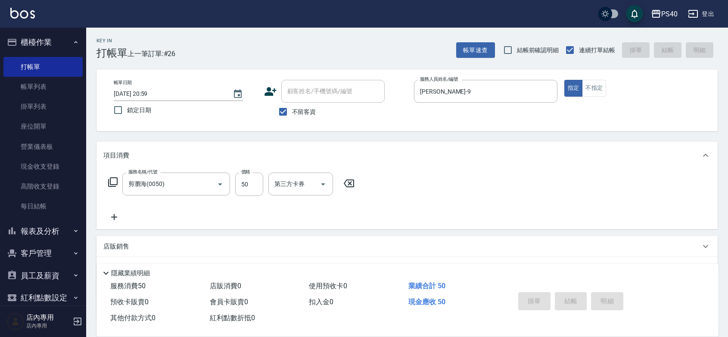
type input "[DATE] 21:00"
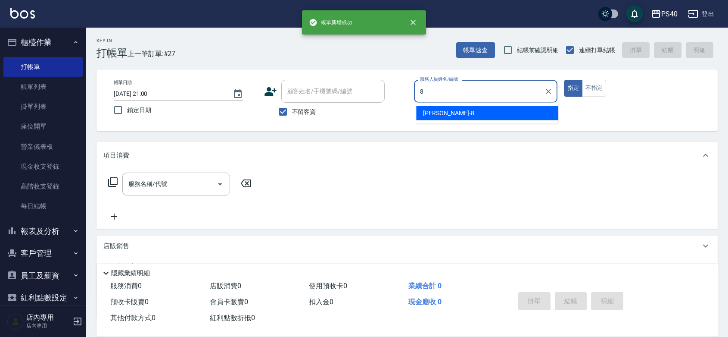
type input "[PERSON_NAME]-8"
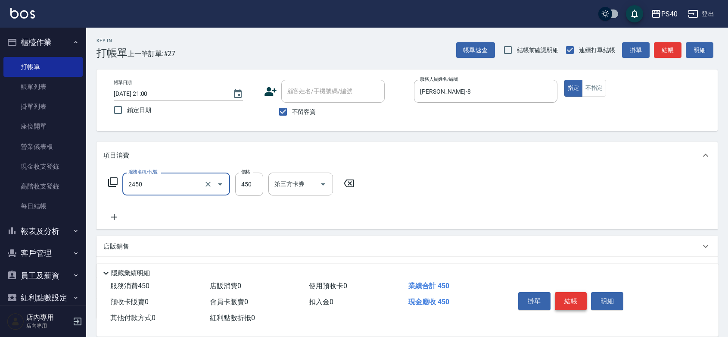
type input "C剪髮套餐(2450)"
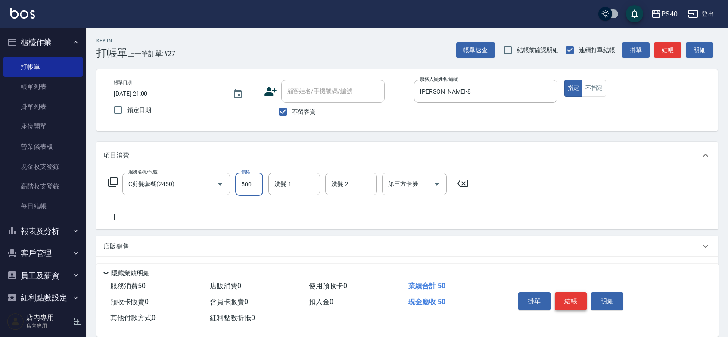
type input "500"
click at [567, 292] on button "結帳" at bounding box center [571, 301] width 32 height 18
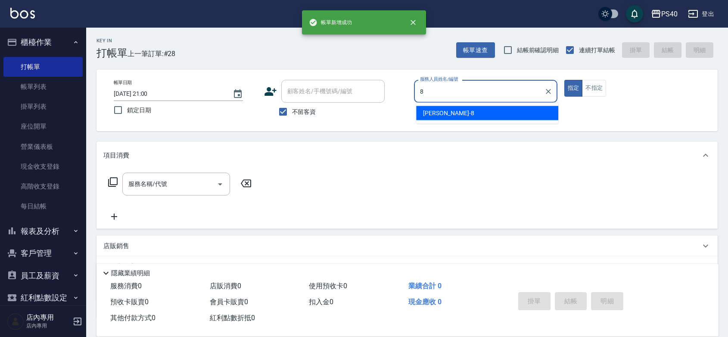
type input "[PERSON_NAME]-8"
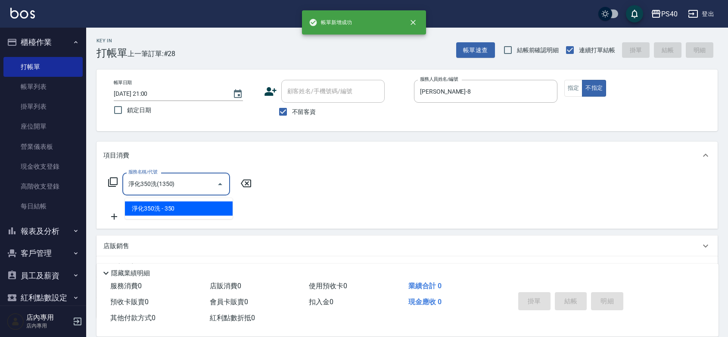
type input "淨化350洗(1350)"
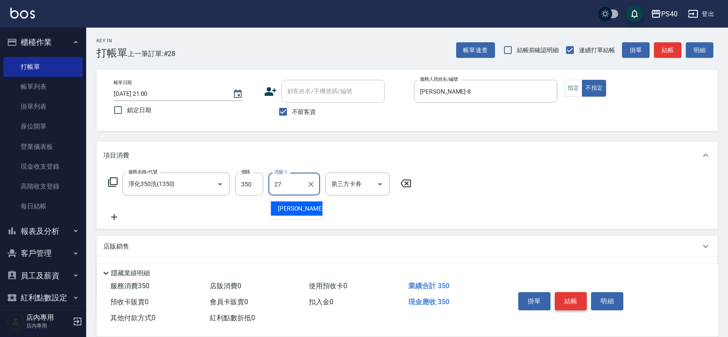
type input "[PERSON_NAME]-27"
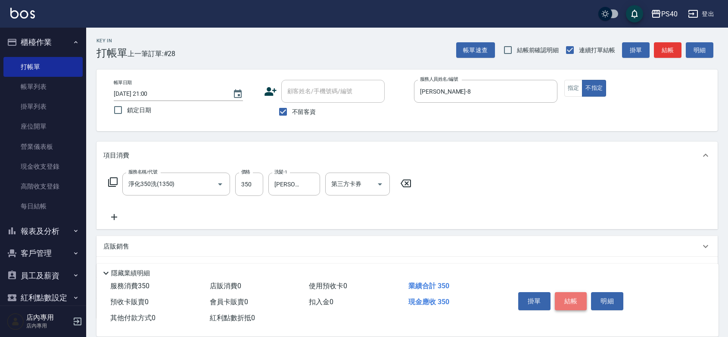
click at [567, 292] on button "結帳" at bounding box center [571, 301] width 32 height 18
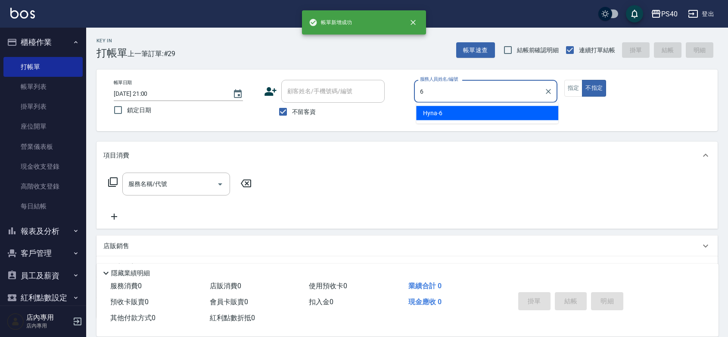
type input "Hyna-6"
type button "false"
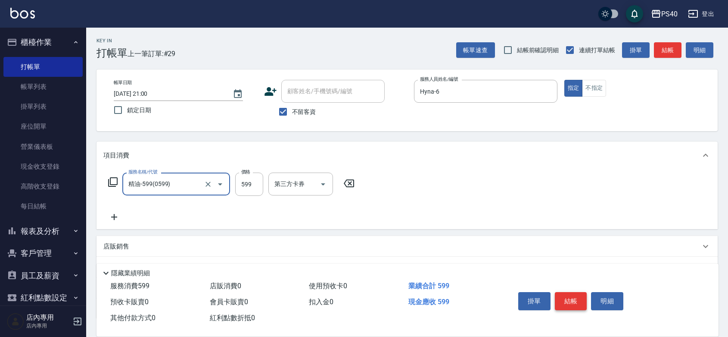
type input "精油-599(0599)"
type input "850"
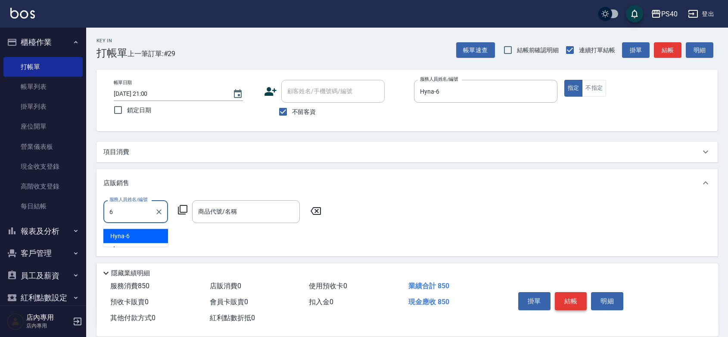
type input "Hyna-6"
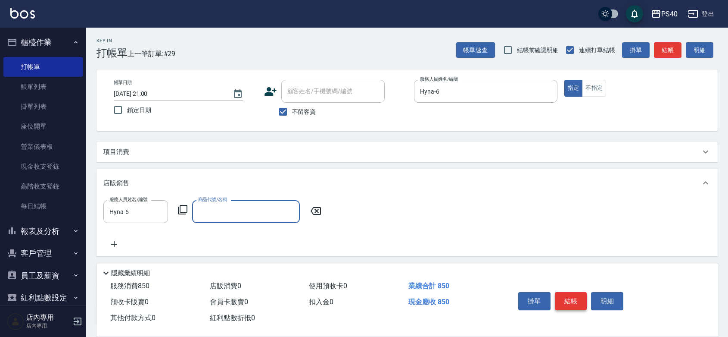
type input "5"
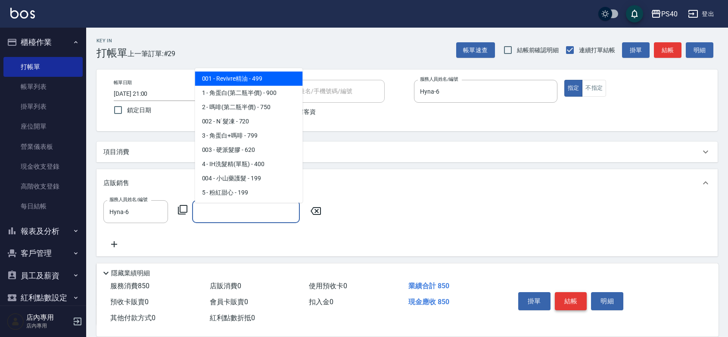
type input "＿"
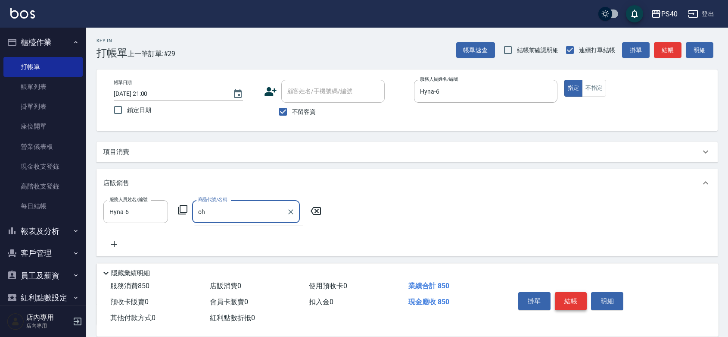
type input "o"
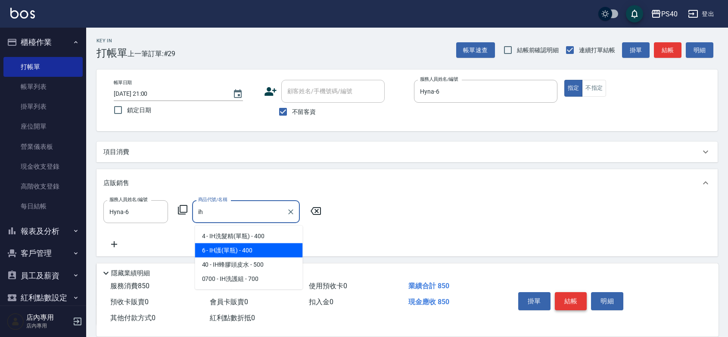
type input "IH護(單瓶)"
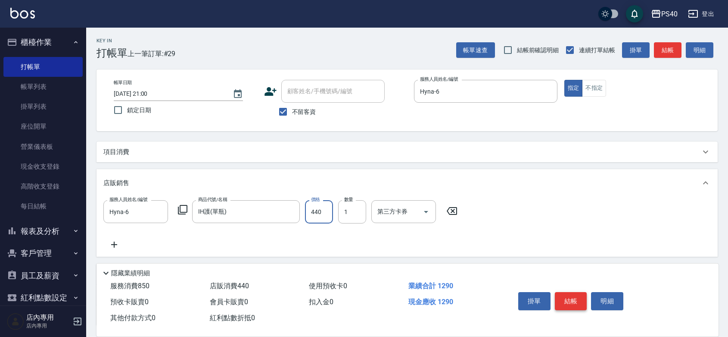
type input "440"
click at [567, 292] on button "結帳" at bounding box center [571, 301] width 32 height 18
type input "[DATE] 21:01"
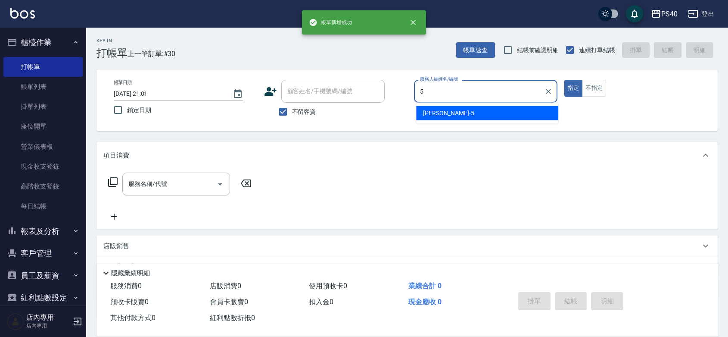
type input "[PERSON_NAME]-5"
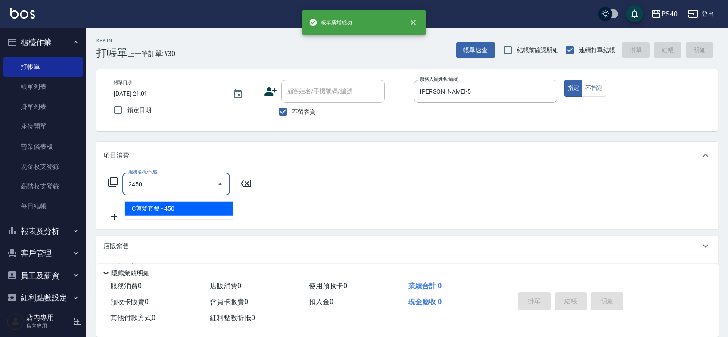
type input "C剪髮套餐(2450)"
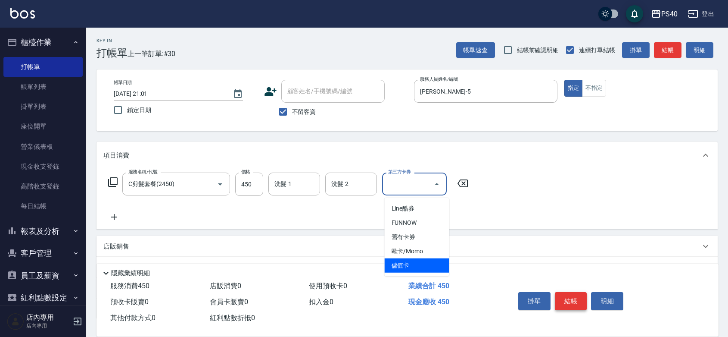
type input "儲值卡"
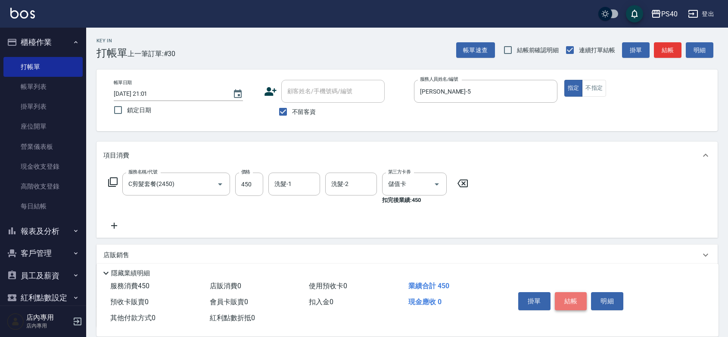
click at [567, 292] on button "結帳" at bounding box center [571, 301] width 32 height 18
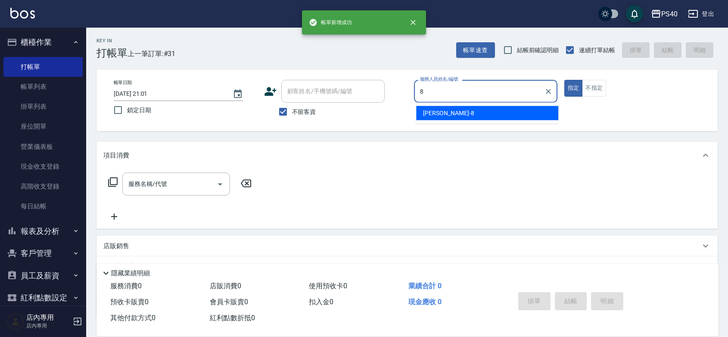
type input "[PERSON_NAME]-8"
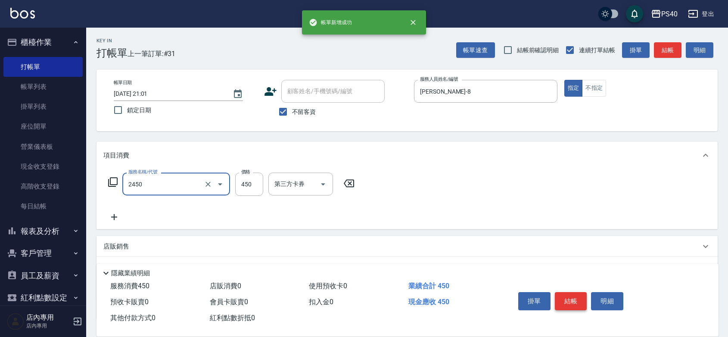
type input "C剪髮套餐(2450)"
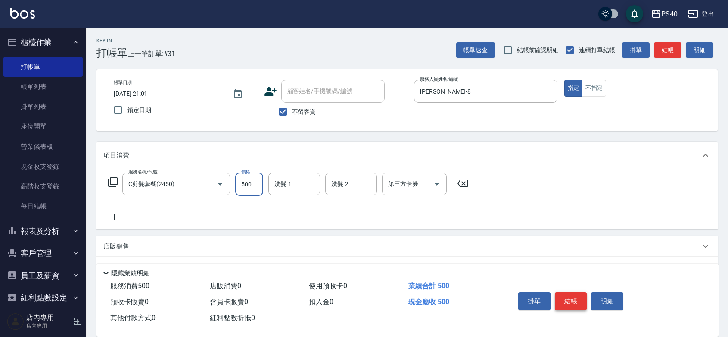
type input "500"
click at [567, 292] on button "結帳" at bounding box center [571, 301] width 32 height 18
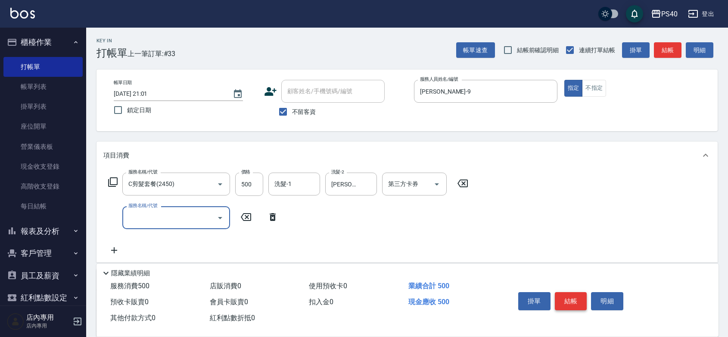
click at [567, 292] on button "結帳" at bounding box center [571, 301] width 32 height 18
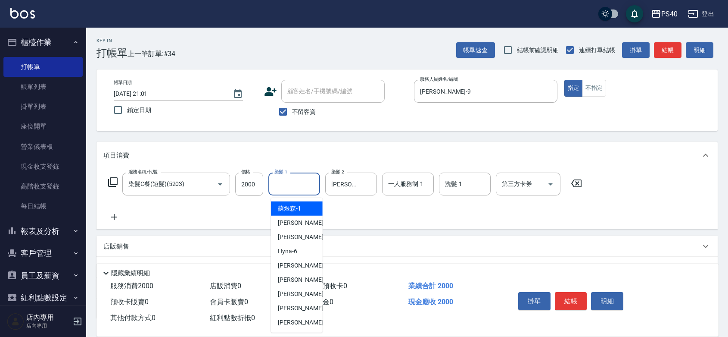
click at [284, 185] on input "染髮-1" at bounding box center [294, 183] width 44 height 15
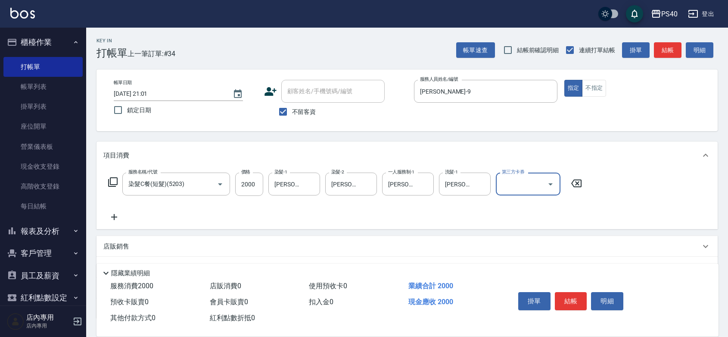
click at [555, 189] on icon "Open" at bounding box center [551, 184] width 10 height 10
click at [518, 263] on span "儲值卡" at bounding box center [531, 265] width 65 height 14
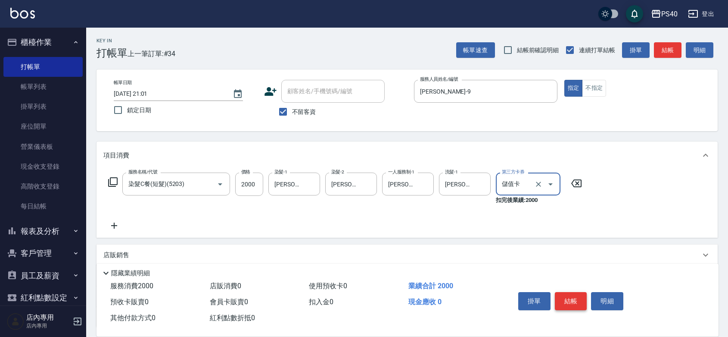
click at [570, 292] on button "結帳" at bounding box center [571, 301] width 32 height 18
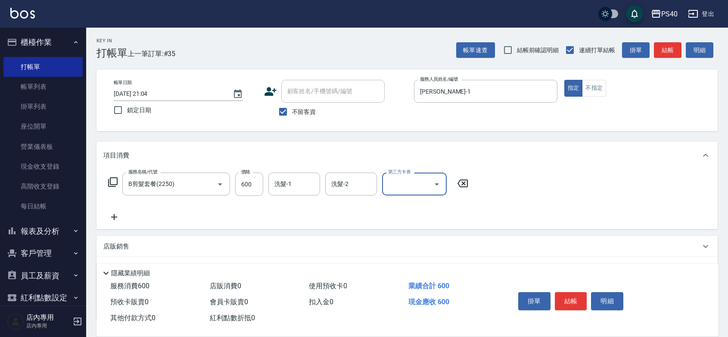
click at [570, 292] on button "結帳" at bounding box center [571, 301] width 32 height 18
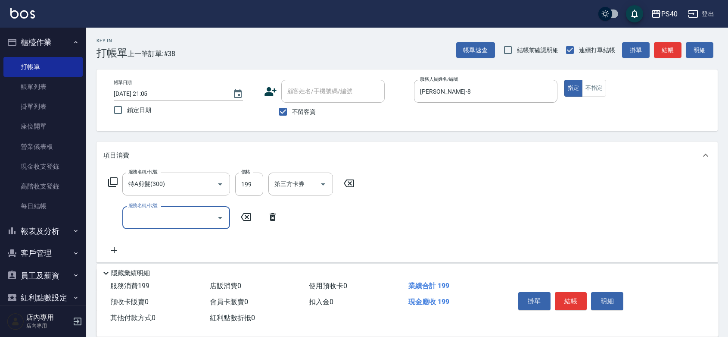
click at [570, 292] on button "結帳" at bounding box center [571, 301] width 32 height 18
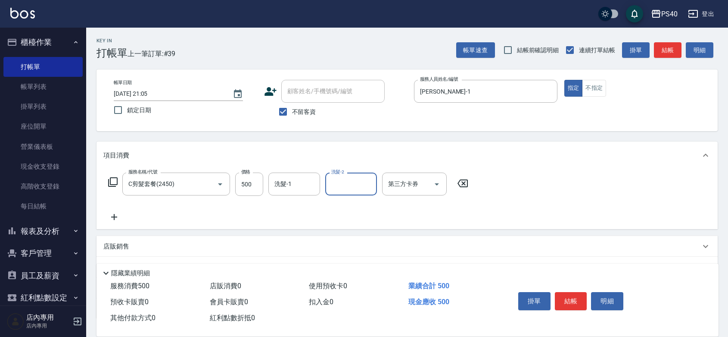
click at [570, 292] on button "結帳" at bounding box center [571, 301] width 32 height 18
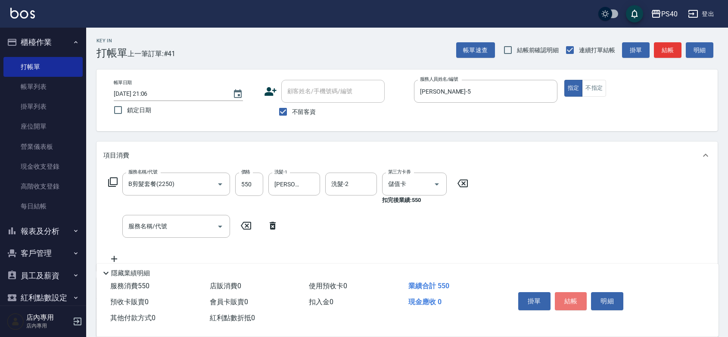
click at [570, 292] on button "結帳" at bounding box center [571, 301] width 32 height 18
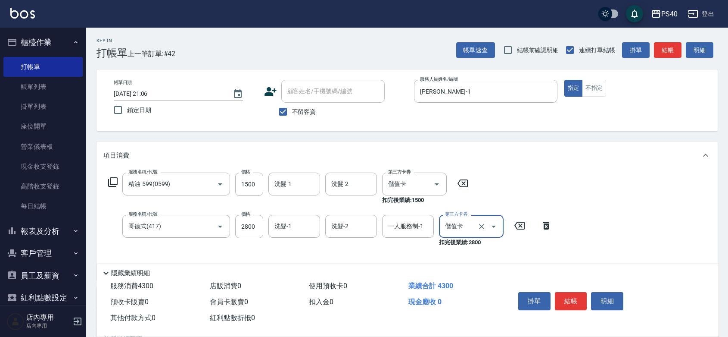
click at [570, 292] on button "結帳" at bounding box center [571, 301] width 32 height 18
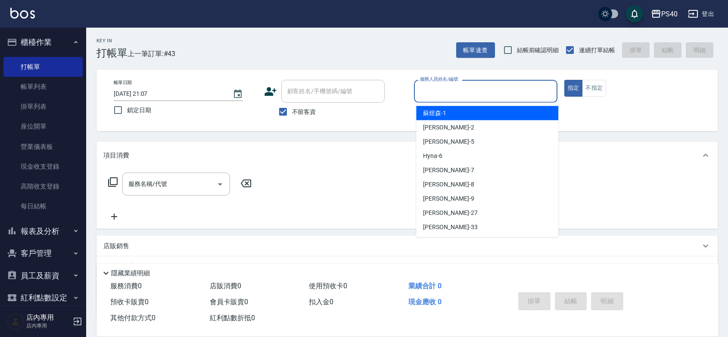
click at [481, 91] on input "服務人員姓名/編號" at bounding box center [486, 91] width 136 height 15
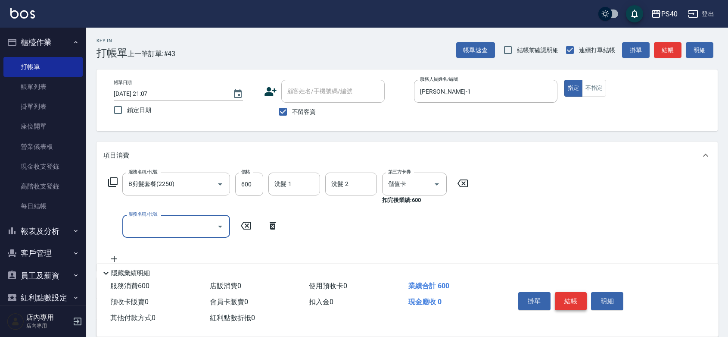
click at [571, 292] on button "結帳" at bounding box center [571, 301] width 32 height 18
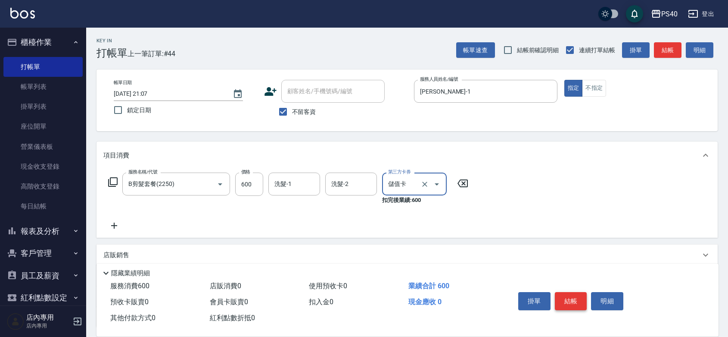
click at [571, 292] on button "結帳" at bounding box center [571, 301] width 32 height 18
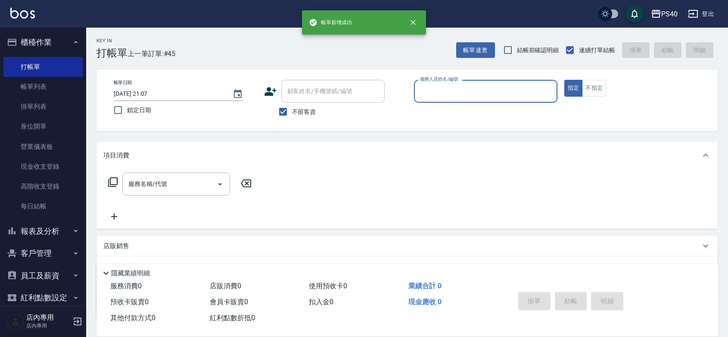
click at [486, 88] on input "服務人員姓名/編號" at bounding box center [486, 91] width 136 height 15
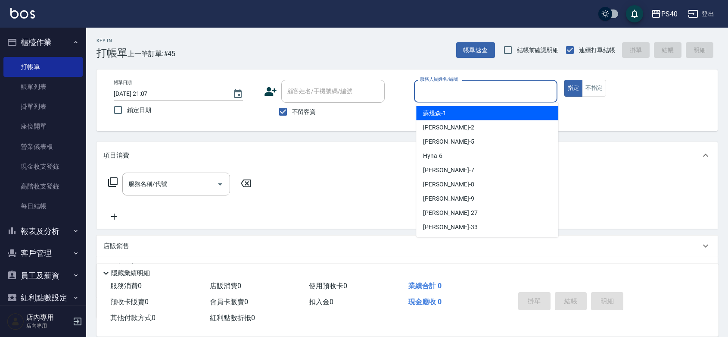
click at [486, 88] on input "服務人員姓名/編號" at bounding box center [486, 91] width 136 height 15
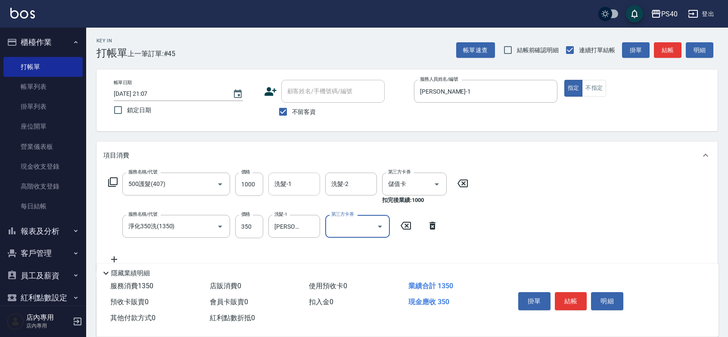
click at [296, 184] on input "洗髮-1" at bounding box center [294, 183] width 44 height 15
click at [378, 231] on icon "Open" at bounding box center [380, 226] width 10 height 10
click at [351, 301] on span "儲值卡" at bounding box center [357, 308] width 65 height 14
click at [574, 292] on button "結帳" at bounding box center [571, 301] width 32 height 18
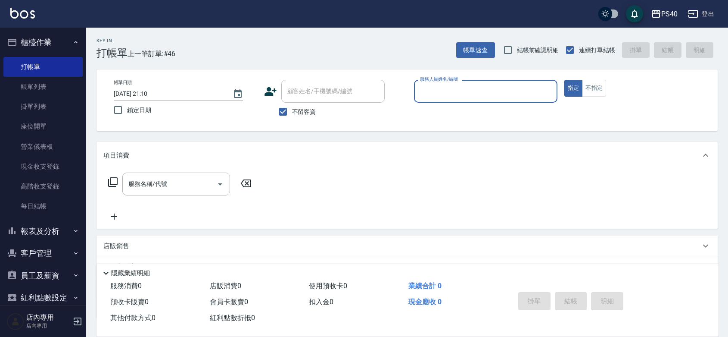
scroll to position [27, 0]
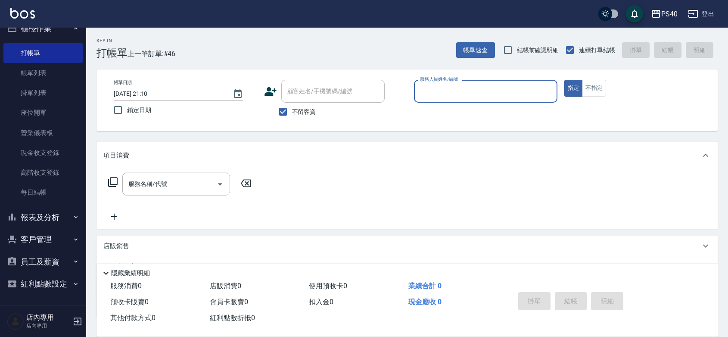
click at [50, 206] on button "報表及分析" at bounding box center [42, 217] width 79 height 22
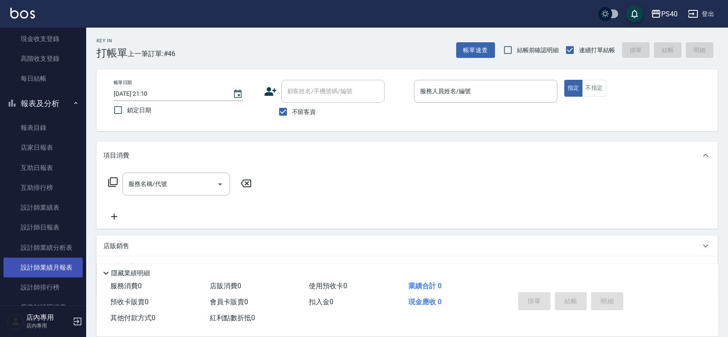
scroll to position [153, 0]
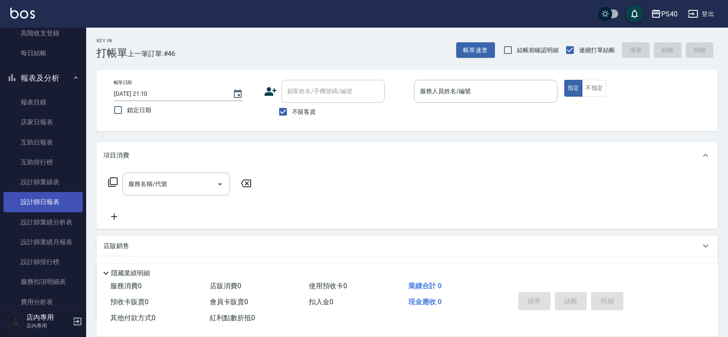
click at [47, 197] on link "設計師日報表" at bounding box center [42, 202] width 79 height 20
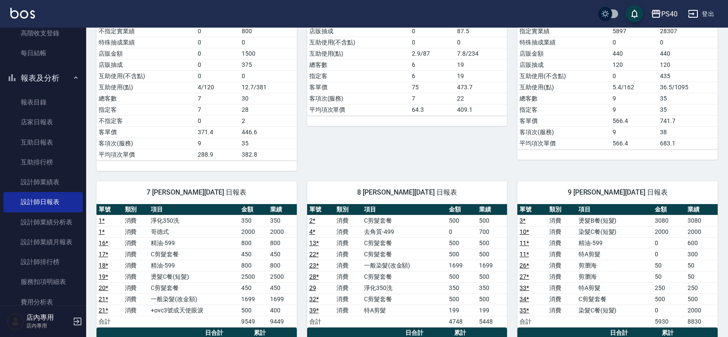
scroll to position [377, 0]
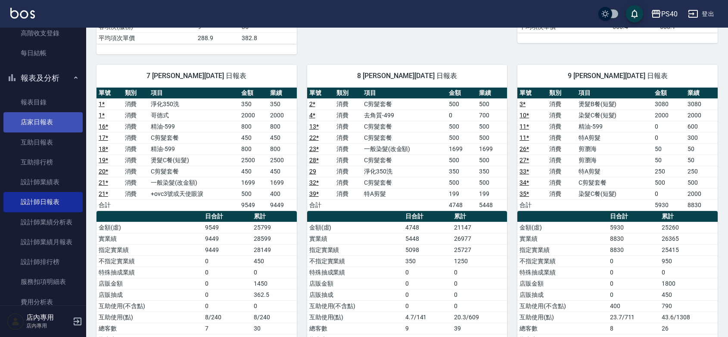
click at [48, 124] on link "店家日報表" at bounding box center [42, 122] width 79 height 20
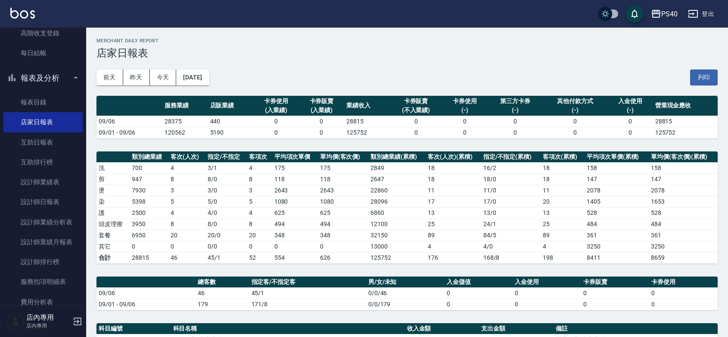
click at [290, 88] on div "[DATE] [DATE] [DATE] [DATE] 列印" at bounding box center [407, 77] width 621 height 37
click at [294, 82] on div "[DATE] [DATE] [DATE] [DATE] 列印" at bounding box center [407, 77] width 621 height 37
click at [296, 81] on div "[DATE] [DATE] [DATE] [DATE] 列印" at bounding box center [407, 77] width 621 height 37
drag, startPoint x: 296, startPoint y: 80, endPoint x: 279, endPoint y: 73, distance: 18.6
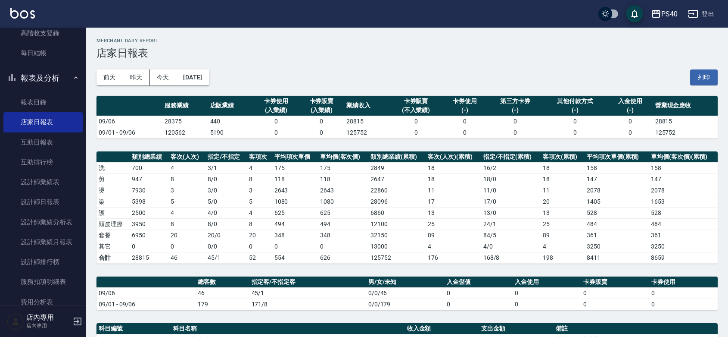
click at [279, 74] on div "[DATE] [DATE] [DATE] [DATE] 列印" at bounding box center [407, 77] width 621 height 37
click at [279, 73] on div "[DATE] [DATE] [DATE] [DATE] 列印" at bounding box center [407, 77] width 621 height 37
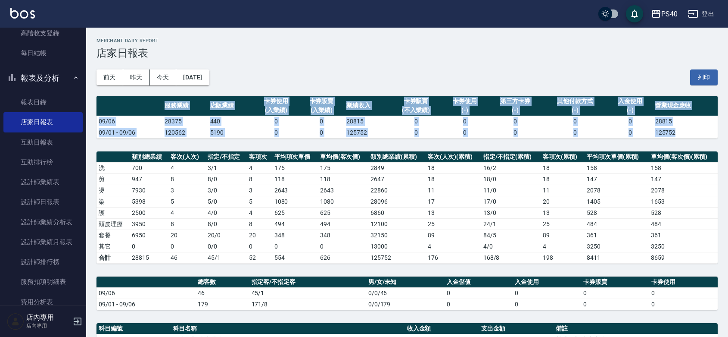
click at [279, 73] on div "[DATE] [DATE] [DATE] [DATE] 列印" at bounding box center [407, 77] width 621 height 37
click at [279, 72] on div "[DATE] [DATE] [DATE] [DATE] 列印" at bounding box center [407, 77] width 621 height 37
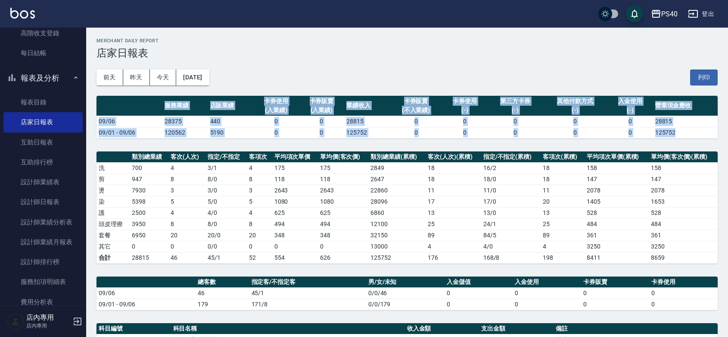
click at [278, 72] on div "[DATE] [DATE] [DATE] [DATE] 列印" at bounding box center [407, 77] width 621 height 37
click at [277, 74] on div "[DATE] [DATE] [DATE] [DATE] 列印" at bounding box center [407, 77] width 621 height 37
click at [244, 135] on td "5190" at bounding box center [231, 132] width 46 height 11
click at [246, 134] on td "5190" at bounding box center [231, 132] width 46 height 11
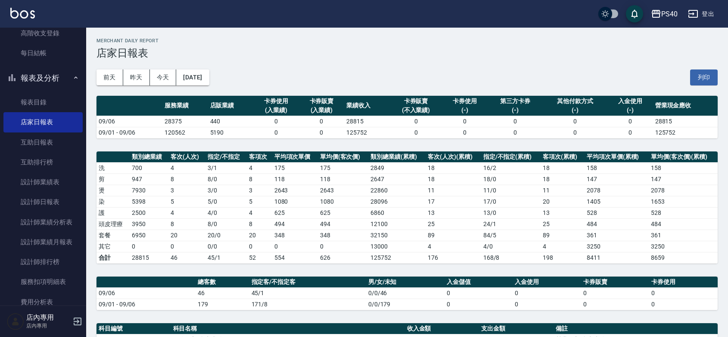
click at [248, 132] on td "5190" at bounding box center [231, 132] width 46 height 11
click at [223, 120] on td "440" at bounding box center [231, 120] width 46 height 11
drag, startPoint x: 223, startPoint y: 120, endPoint x: 218, endPoint y: 118, distance: 4.8
click at [222, 119] on td "440" at bounding box center [231, 120] width 46 height 11
click at [218, 118] on td "440" at bounding box center [231, 120] width 46 height 11
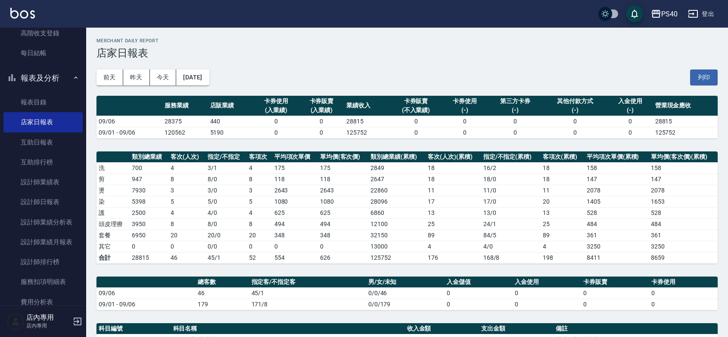
click at [217, 118] on td "440" at bounding box center [231, 120] width 46 height 11
click at [218, 118] on td "440" at bounding box center [231, 120] width 46 height 11
click at [218, 119] on td "440" at bounding box center [231, 120] width 46 height 11
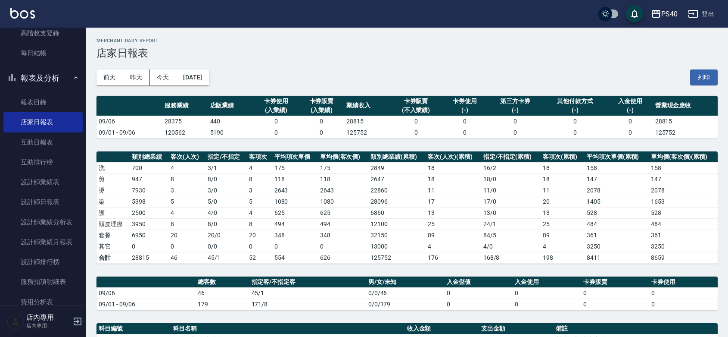
click at [219, 119] on td "440" at bounding box center [231, 120] width 46 height 11
click at [174, 119] on td "28375" at bounding box center [185, 120] width 46 height 11
click at [175, 119] on td "28375" at bounding box center [185, 120] width 46 height 11
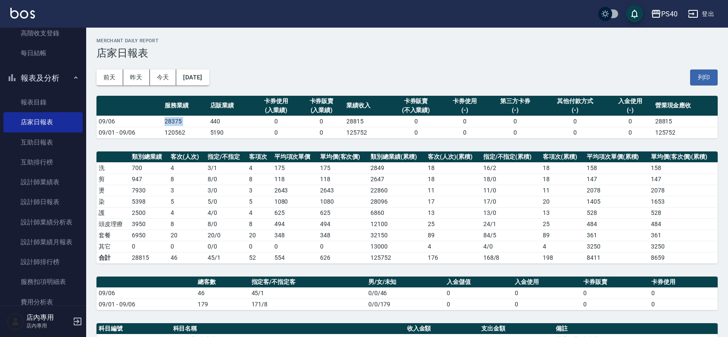
click at [175, 119] on td "28375" at bounding box center [185, 120] width 46 height 11
drag, startPoint x: 176, startPoint y: 119, endPoint x: 158, endPoint y: 121, distance: 18.2
click at [175, 119] on td "28375" at bounding box center [185, 120] width 46 height 11
click at [158, 121] on td "09/06" at bounding box center [130, 120] width 66 height 11
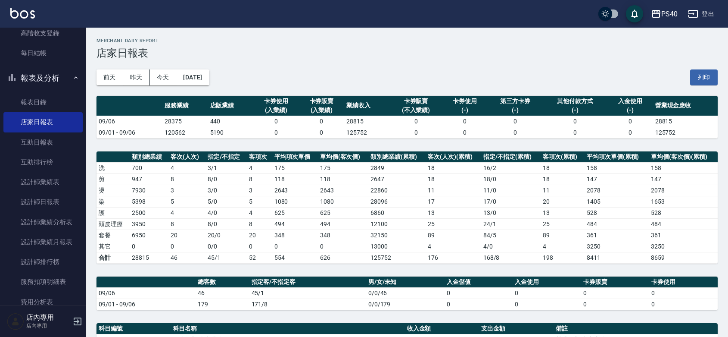
click at [160, 120] on td "09/06" at bounding box center [130, 120] width 66 height 11
click at [170, 121] on td "28375" at bounding box center [185, 120] width 46 height 11
click at [172, 121] on td "28375" at bounding box center [185, 120] width 46 height 11
click at [173, 120] on td "28375" at bounding box center [185, 120] width 46 height 11
click at [113, 115] on td "09/06" at bounding box center [130, 120] width 66 height 11
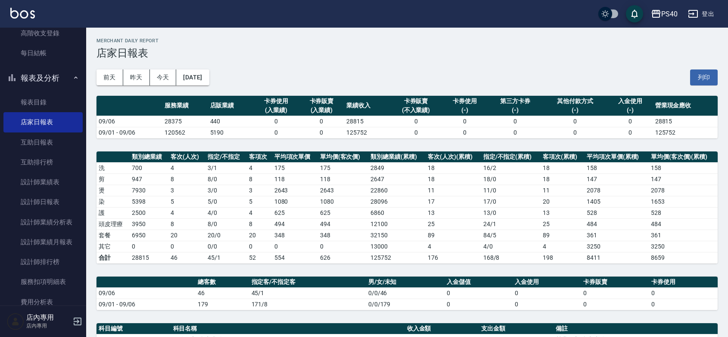
click at [113, 115] on td "09/06" at bounding box center [130, 120] width 66 height 11
click at [107, 121] on td "09/06" at bounding box center [130, 120] width 66 height 11
click at [108, 121] on td "09/06" at bounding box center [130, 120] width 66 height 11
click at [110, 121] on td "09/06" at bounding box center [130, 120] width 66 height 11
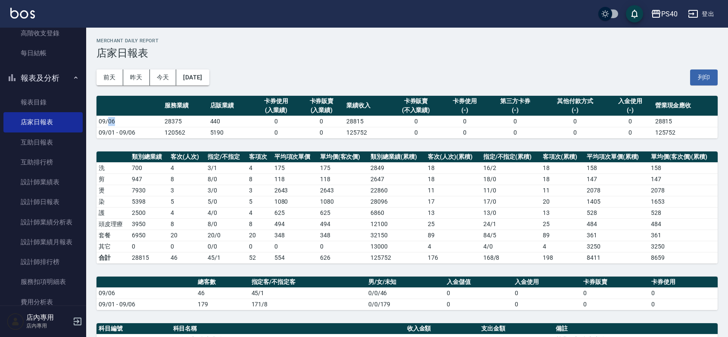
click at [110, 121] on td "09/06" at bounding box center [130, 120] width 66 height 11
click at [111, 122] on td "09/06" at bounding box center [130, 120] width 66 height 11
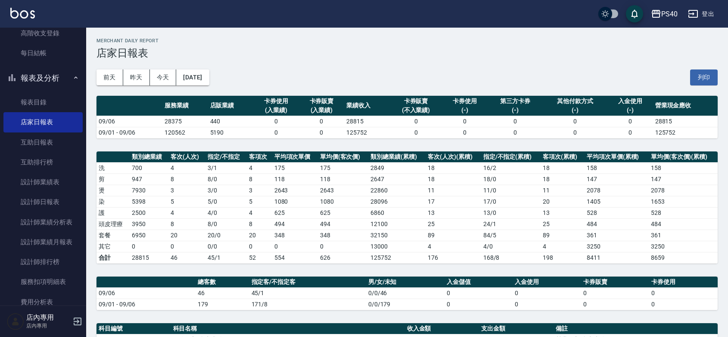
click at [95, 123] on div "PS40 [DATE] 店家日報表 列印時間： [DATE][PHONE_NUMBER]:14 Merchant Daily Report 店家日報表 [DA…" at bounding box center [407, 288] width 642 height 520
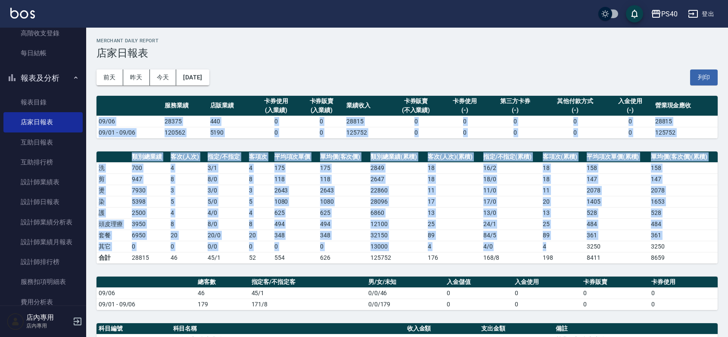
drag, startPoint x: 100, startPoint y: 121, endPoint x: 578, endPoint y: 250, distance: 495.6
click at [578, 250] on div "PS40 [DATE] 店家日報表 列印時間： [DATE][PHONE_NUMBER]:14 Merchant Daily Report 店家日報表 [DA…" at bounding box center [407, 288] width 642 height 520
click at [578, 250] on td "4" at bounding box center [563, 245] width 44 height 11
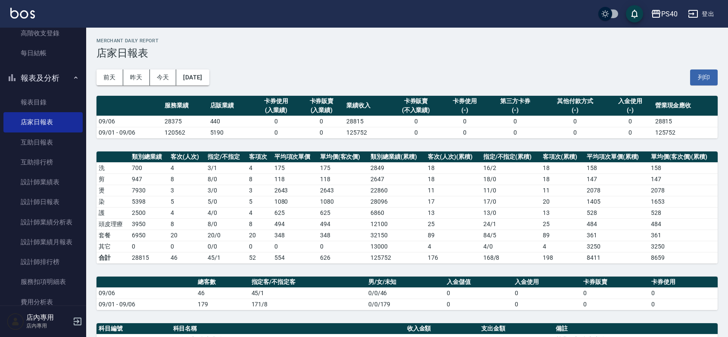
click at [166, 122] on td "28375" at bounding box center [185, 120] width 46 height 11
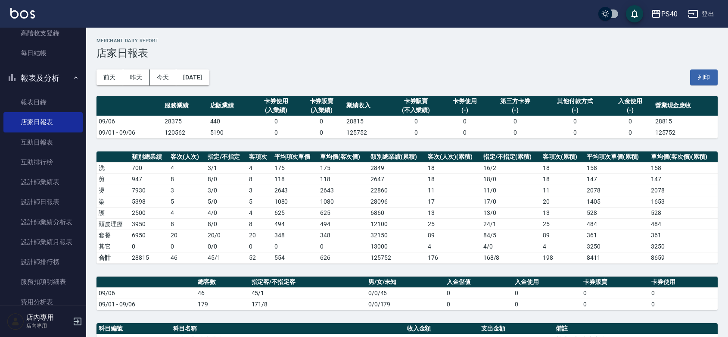
click at [160, 119] on td "09/06" at bounding box center [130, 120] width 66 height 11
click at [102, 116] on td "09/06" at bounding box center [130, 120] width 66 height 11
click at [104, 120] on td "09/06" at bounding box center [130, 120] width 66 height 11
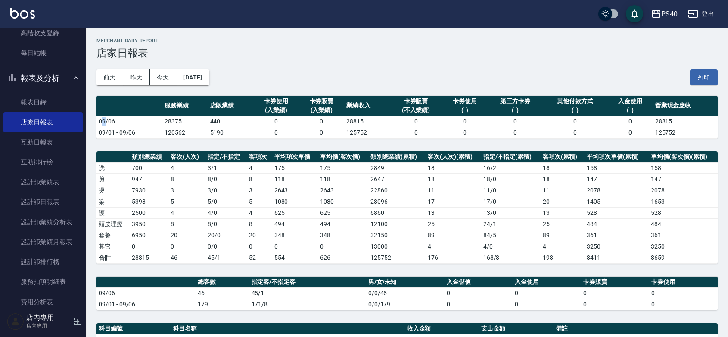
click at [105, 120] on td "09/06" at bounding box center [130, 120] width 66 height 11
click at [104, 118] on td "09/06" at bounding box center [130, 120] width 66 height 11
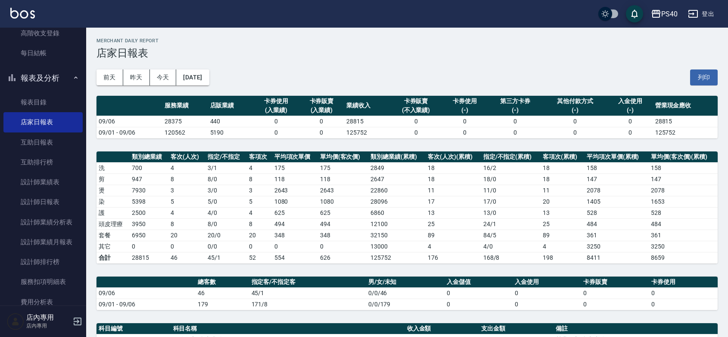
click at [102, 116] on td "09/06" at bounding box center [130, 120] width 66 height 11
click at [101, 116] on td "09/06" at bounding box center [130, 120] width 66 height 11
click at [100, 119] on td "09/06" at bounding box center [130, 120] width 66 height 11
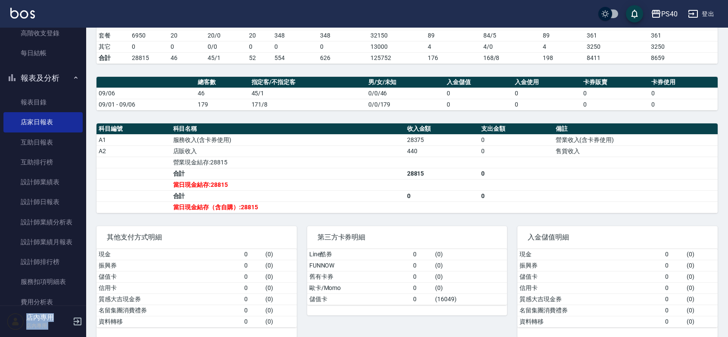
scroll to position [192, 0]
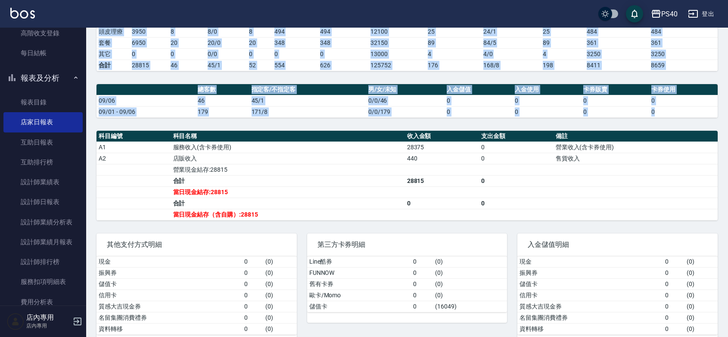
drag, startPoint x: 100, startPoint y: 119, endPoint x: 424, endPoint y: 83, distance: 327.0
click at [424, 83] on div "PS40 [DATE] 店家日報表 列印時間： [DATE][PHONE_NUMBER]:14 Merchant Daily Report 店家日報表 [DA…" at bounding box center [407, 95] width 642 height 520
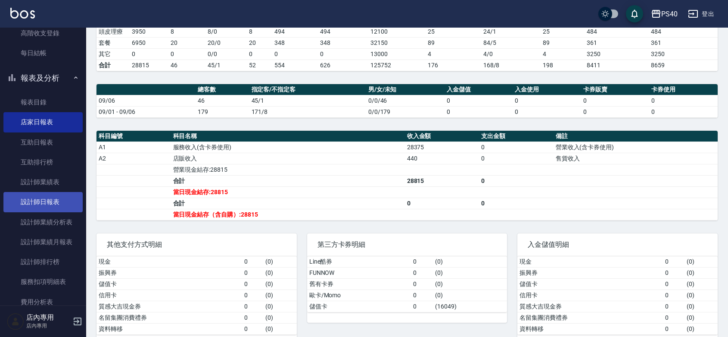
click at [44, 203] on link "設計師日報表" at bounding box center [42, 202] width 79 height 20
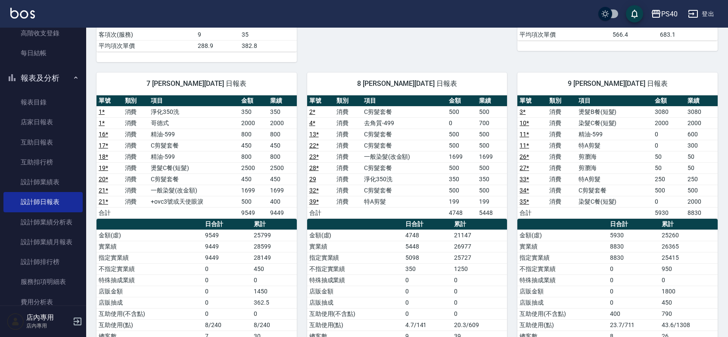
scroll to position [377, 0]
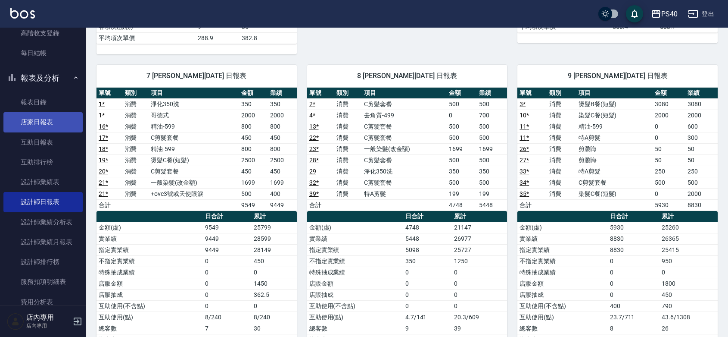
click at [28, 117] on link "店家日報表" at bounding box center [42, 122] width 79 height 20
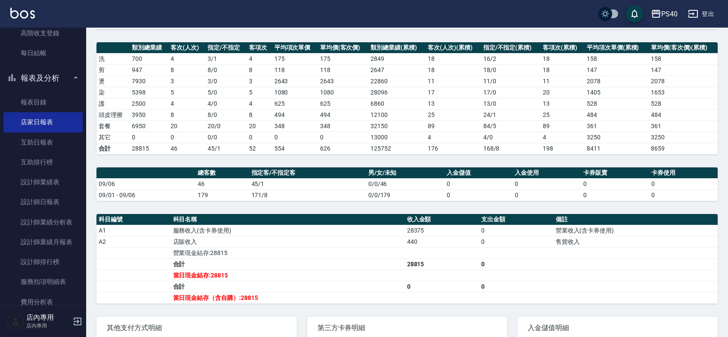
scroll to position [213, 0]
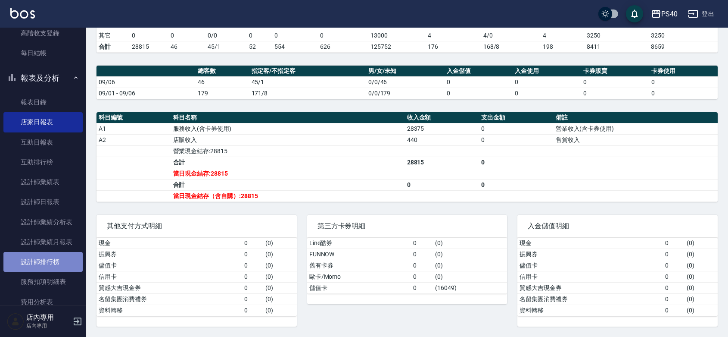
click at [55, 255] on link "設計師排行榜" at bounding box center [42, 262] width 79 height 20
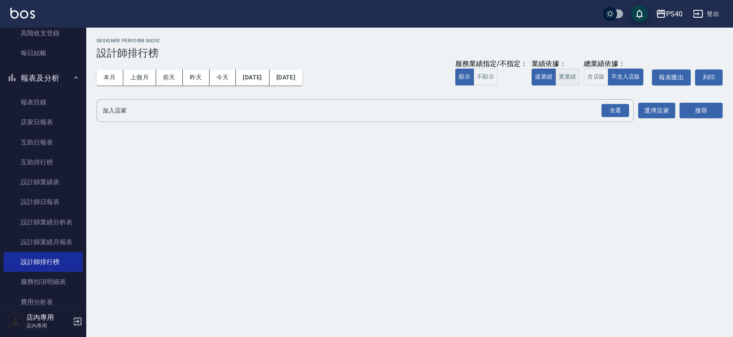
drag, startPoint x: 556, startPoint y: 76, endPoint x: 565, endPoint y: 81, distance: 10.6
click at [557, 76] on button "實業績" at bounding box center [567, 77] width 24 height 17
drag, startPoint x: 619, startPoint y: 113, endPoint x: 625, endPoint y: 113, distance: 5.6
